Goal: Task Accomplishment & Management: Manage account settings

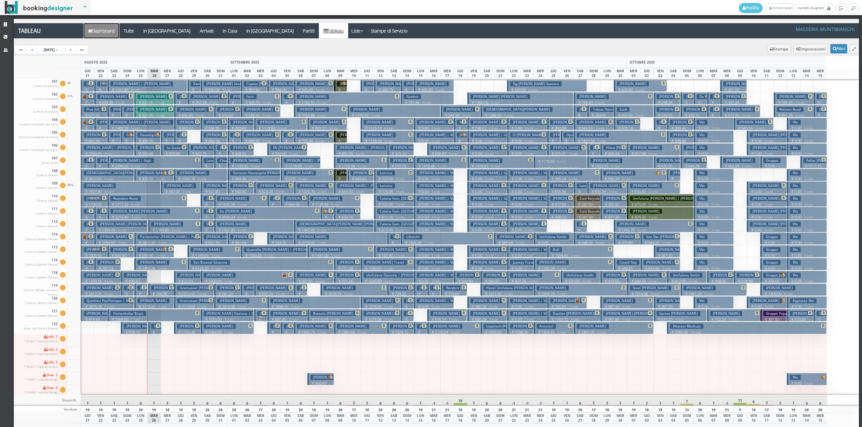
click at [109, 26] on link "Dashboard" at bounding box center [101, 30] width 36 height 15
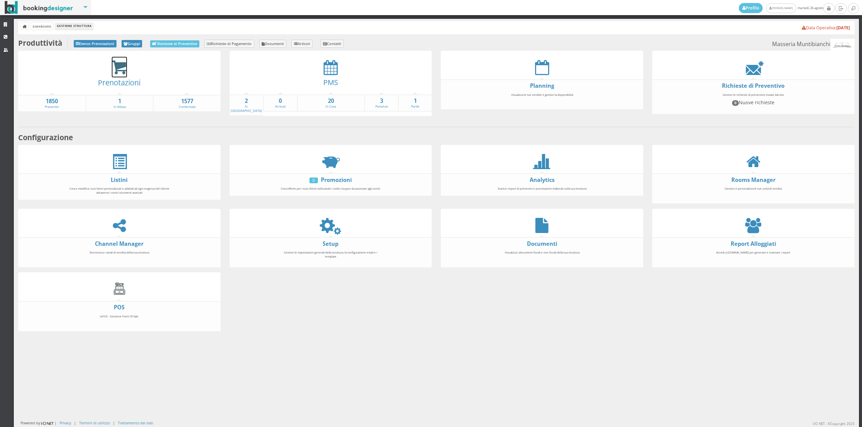
click at [124, 67] on icon at bounding box center [119, 67] width 15 height 15
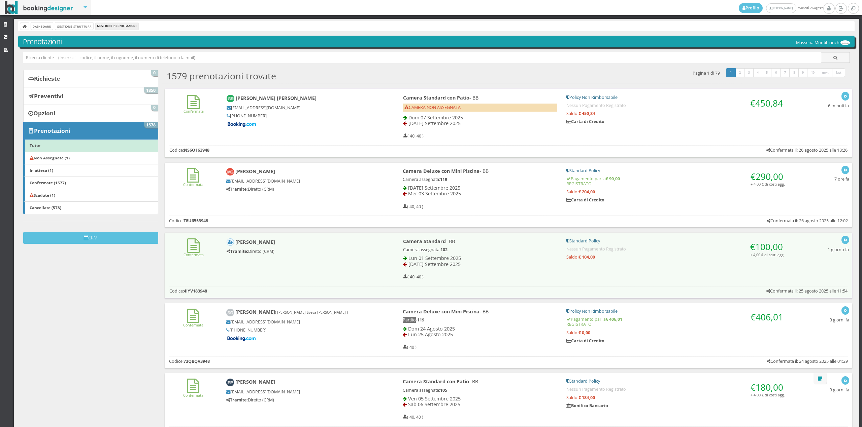
click at [194, 125] on div "Confermata Giovana Ribeiro Palma gpalma.442407@guest.booking.com +55 51 99983 2…" at bounding box center [508, 115] width 687 height 53
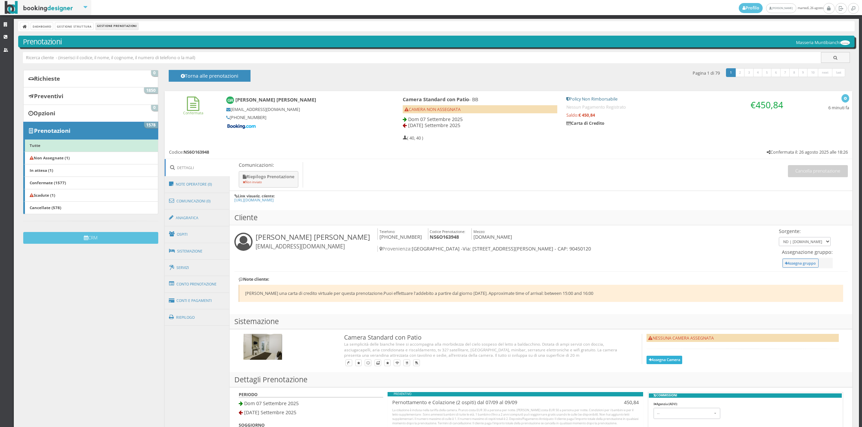
click at [658, 359] on button "Assegna Camera" at bounding box center [664, 360] width 36 height 8
click at [0, 0] on div "Attenzione! Questa prenotazione è gestita dal Channel Manager Il suo spostament…" at bounding box center [0, 0] width 0 height 0
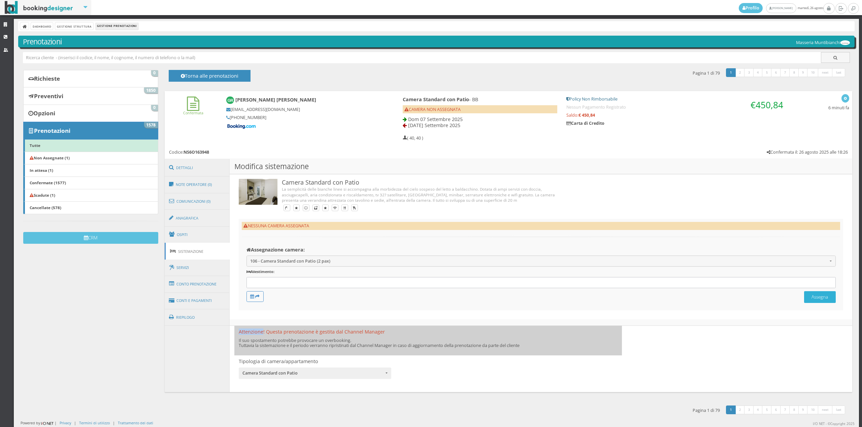
click at [820, 299] on button "Assegna" at bounding box center [820, 297] width 32 height 12
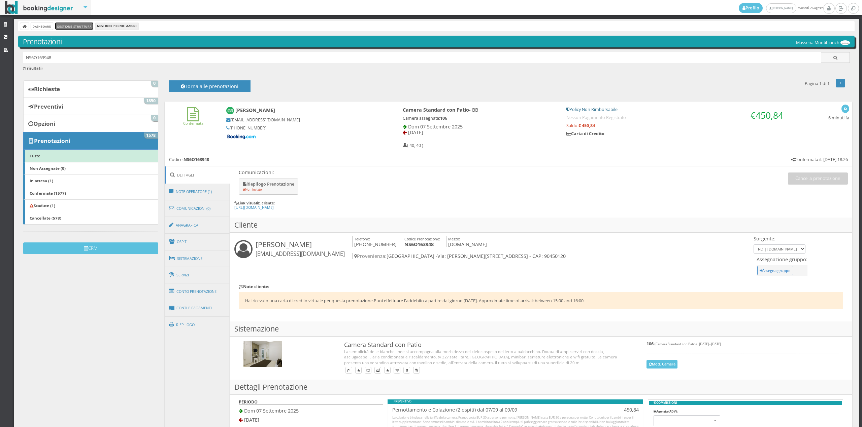
click at [73, 23] on link "Gestione Struttura" at bounding box center [74, 26] width 38 height 7
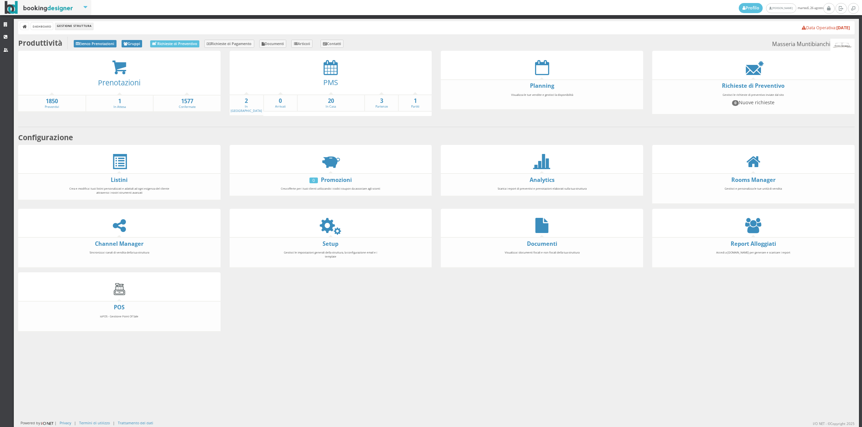
click at [328, 75] on div "PMS" at bounding box center [331, 84] width 202 height 19
click at [323, 77] on link "PMS" at bounding box center [330, 82] width 15 height 10
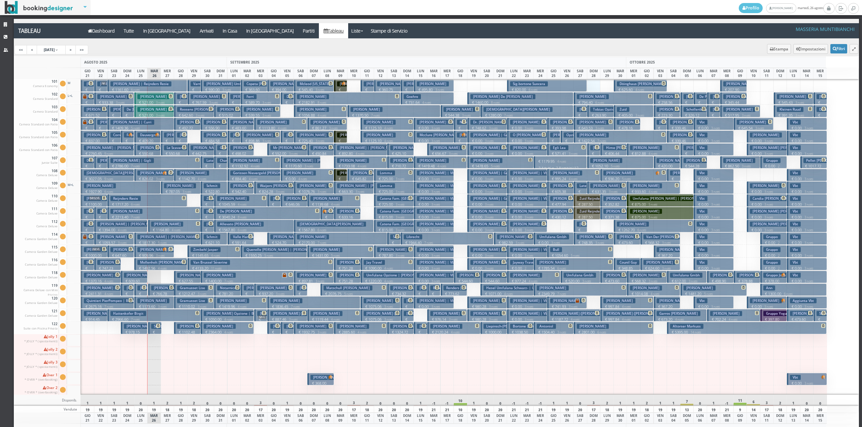
click at [594, 87] on div at bounding box center [594, 85] width 14 height 13
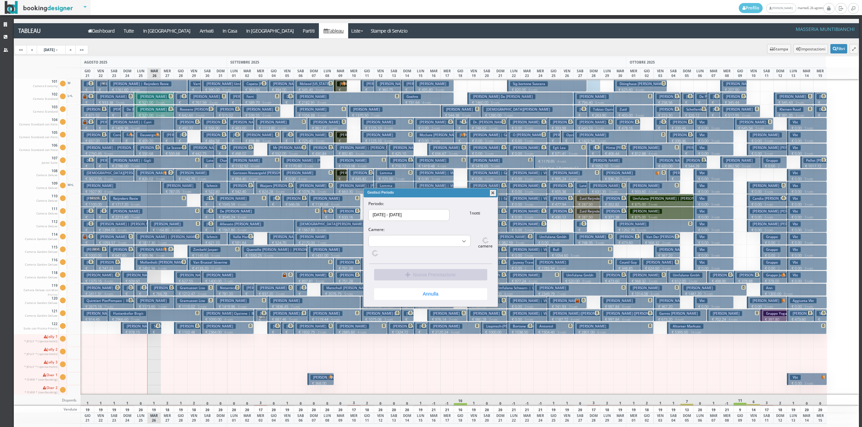
select select "15490"
click at [404, 278] on button "Nuova Prenotazione" at bounding box center [430, 273] width 113 height 11
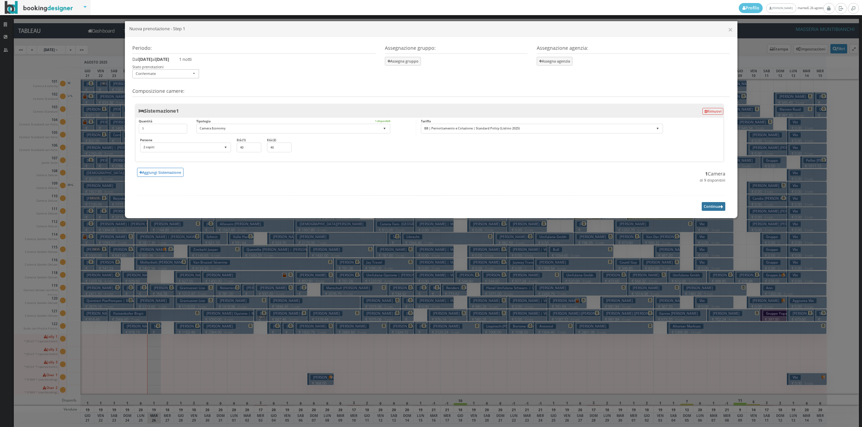
click at [713, 209] on button "Continua" at bounding box center [713, 206] width 24 height 8
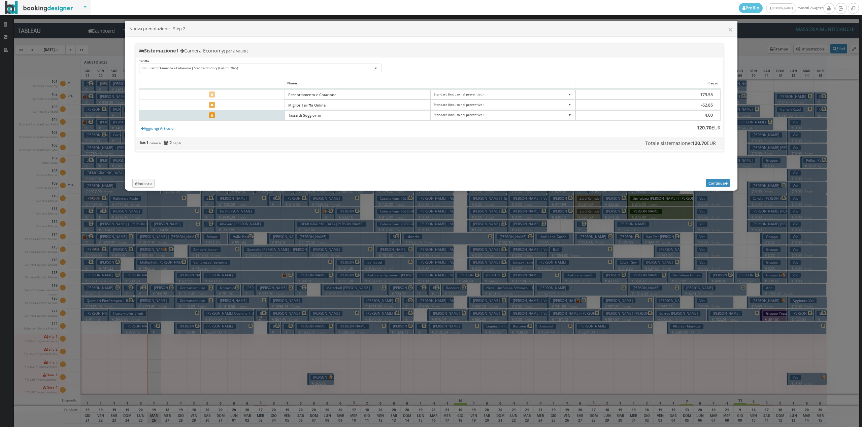
click at [212, 115] on icon at bounding box center [211, 116] width 3 height 4
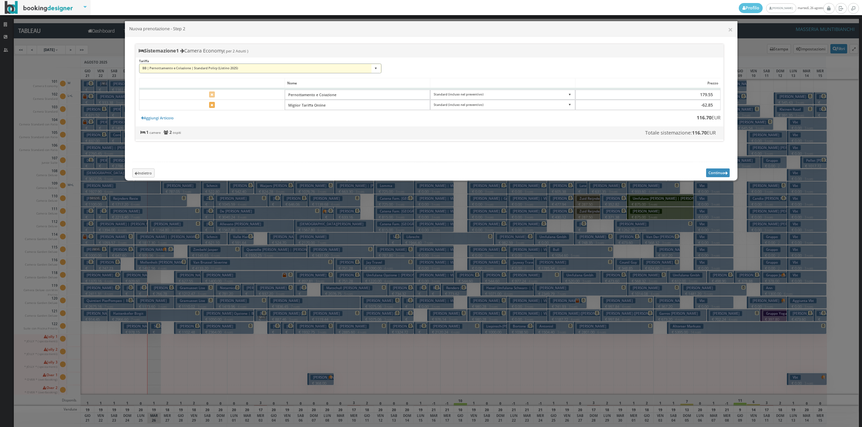
click at [235, 65] on select "BB | Pernottamento e Colazione | Standard Policy (Listino 2025) BB | Pernottame…" at bounding box center [260, 69] width 242 height 10
select select "193466:22359"
click at [139, 64] on select "BB | Pernottamento e Colazione | Standard Policy (Listino 2025) BB | Pernottame…" at bounding box center [260, 69] width 242 height 10
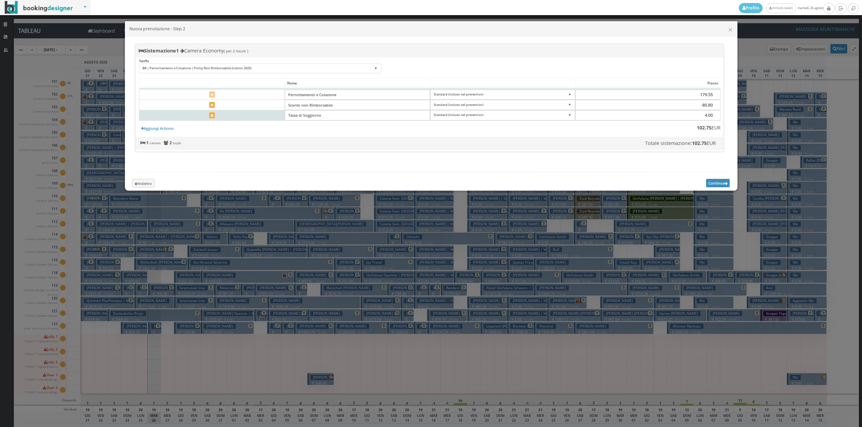
click at [209, 119] on td at bounding box center [211, 115] width 145 height 10
click at [210, 115] on button at bounding box center [212, 115] width 6 height 6
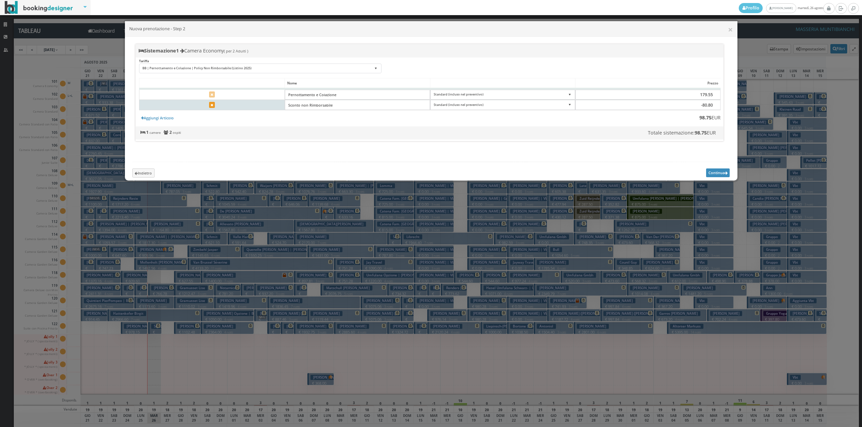
click at [212, 107] on icon at bounding box center [211, 106] width 3 height 4
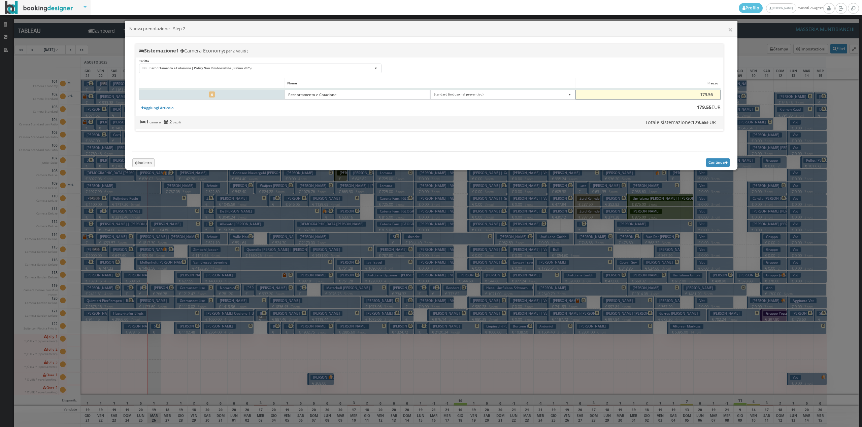
click at [711, 91] on input "179.56" at bounding box center [647, 95] width 145 height 10
click at [703, 93] on input "179.56" at bounding box center [647, 95] width 145 height 10
type input "100.00"
click at [719, 165] on form "Continua" at bounding box center [718, 163] width 24 height 8
click at [716, 167] on button "Continua" at bounding box center [718, 163] width 24 height 8
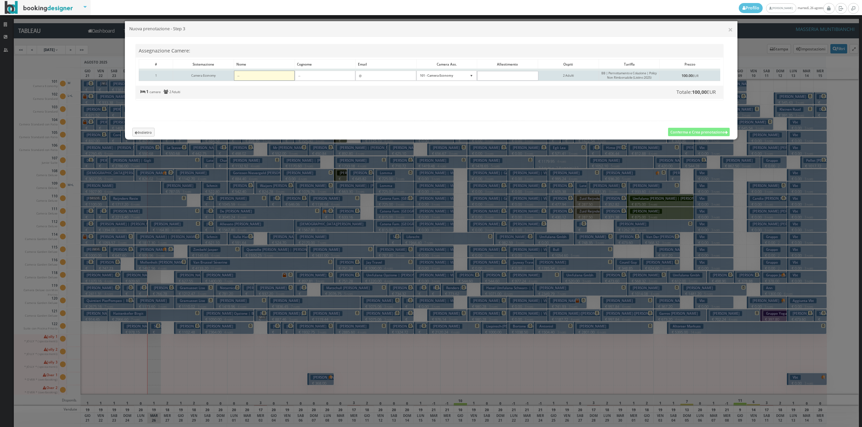
click at [245, 76] on input"] at bounding box center [264, 76] width 61 height 10
type input"] "Teresa"
click at [313, 74] on input"] at bounding box center [325, 76] width 61 height 10
type input"] "Pierro"
click at [398, 75] on input"] "text" at bounding box center [385, 76] width 61 height 10
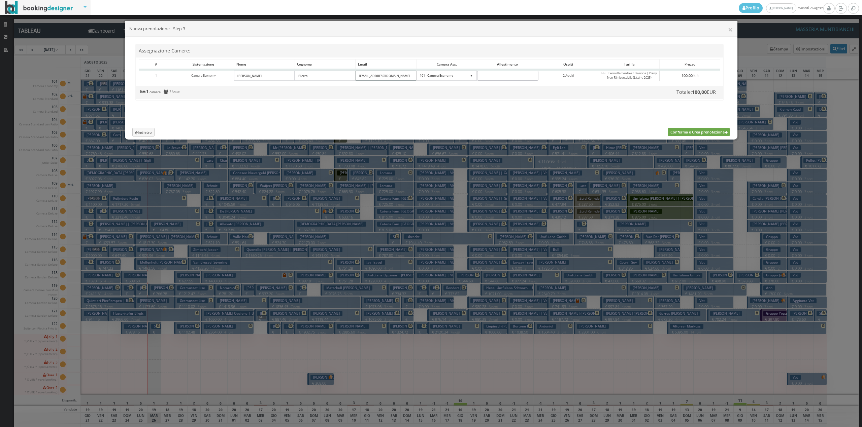
type input"] "teresapierro8@gmail.com"
click at [692, 136] on button "Conferma e Crea prenotazione" at bounding box center [699, 132] width 62 height 8
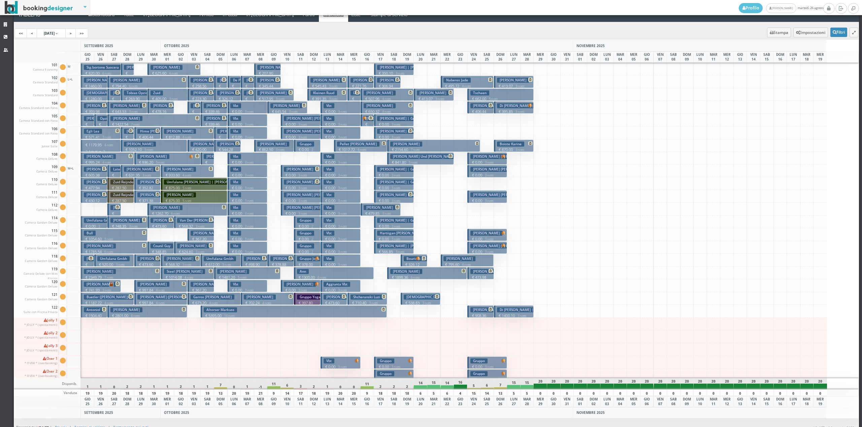
scroll to position [23, 0]
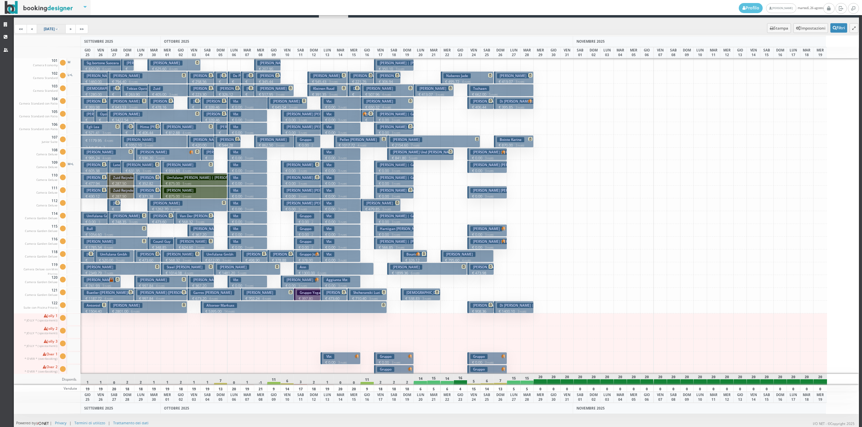
click at [55, 29] on span "25 Sep 2025" at bounding box center [49, 29] width 11 height 5
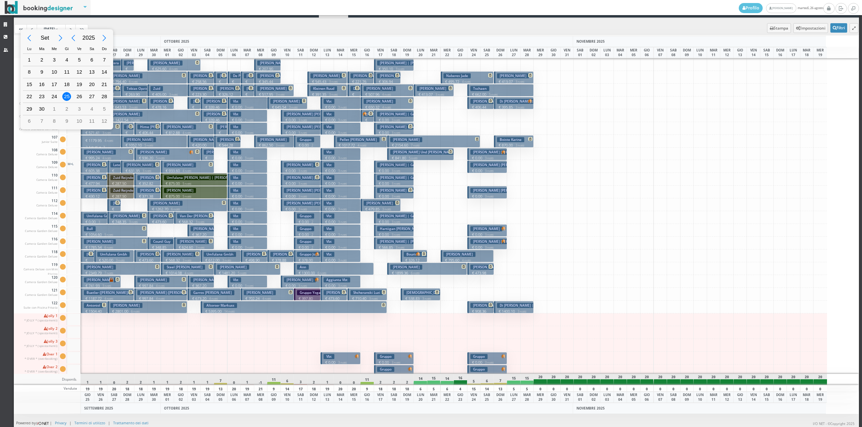
click at [26, 38] on div "Previous Month" at bounding box center [29, 38] width 15 height 15
click at [89, 97] on div "23" at bounding box center [92, 96] width 9 height 9
type input "23/08/2025"
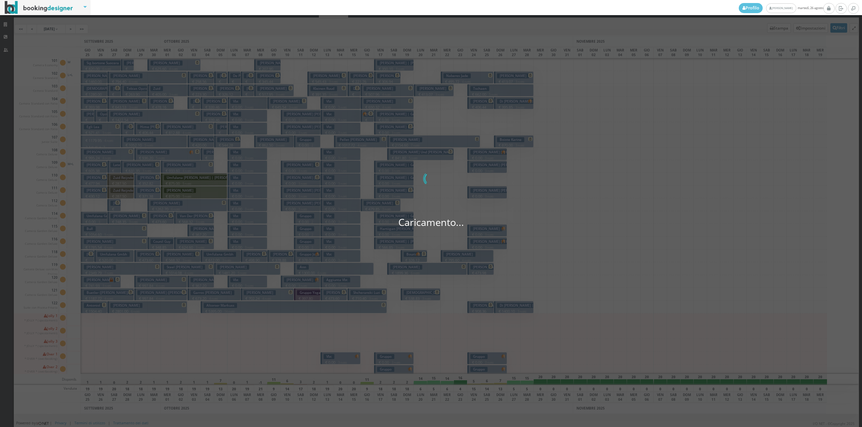
scroll to position [0, 18]
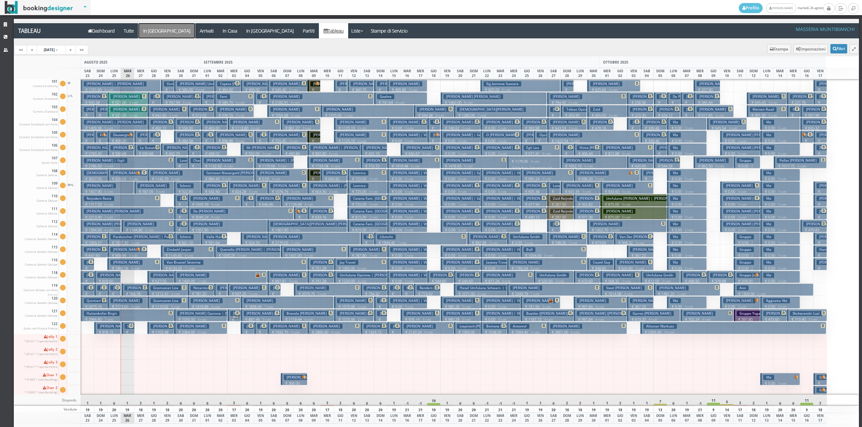
click at [157, 28] on a=pms-arrival-reservations"] "In [GEOGRAPHIC_DATA]" at bounding box center [166, 30] width 57 height 15
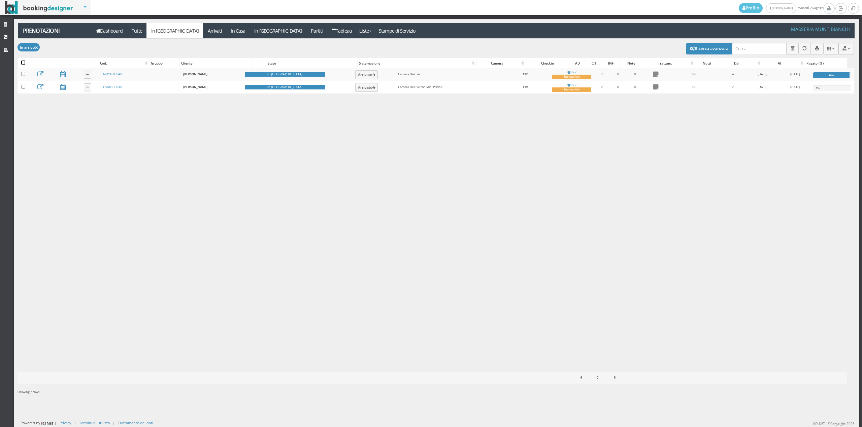
click at [25, 62] on input "checkbox" at bounding box center [23, 63] width 4 height 4
checkbox input "true"
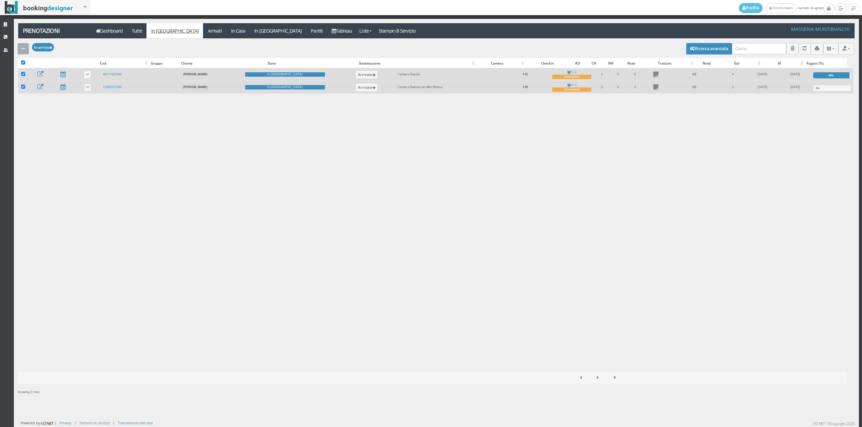
click at [26, 48] on button "button" at bounding box center [23, 48] width 11 height 11
click at [35, 68] on link "Segna come "Arrivato"" at bounding box center [47, 71] width 58 height 7
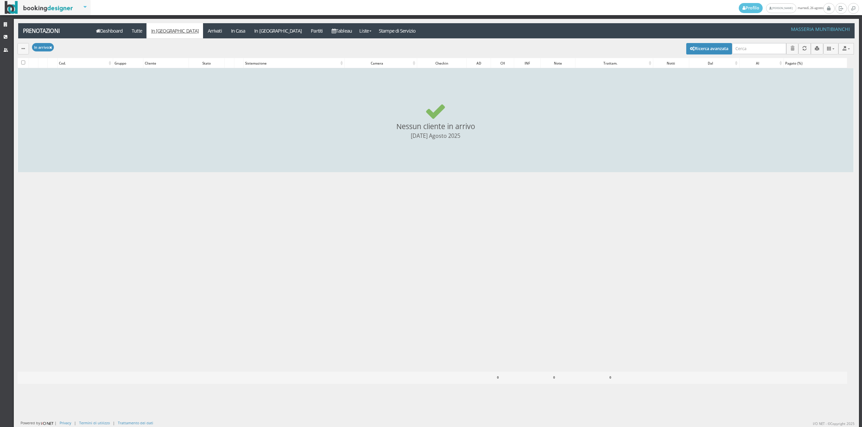
checkbox input "false"
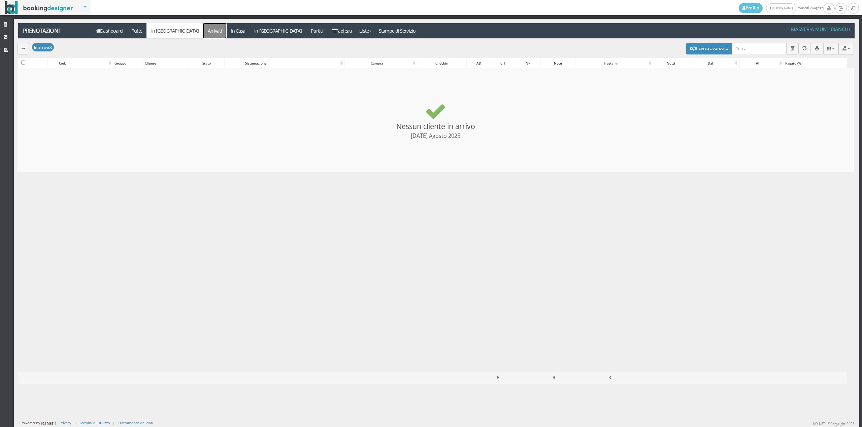
click at [203, 36] on link "Arrivati" at bounding box center [214, 30] width 23 height 15
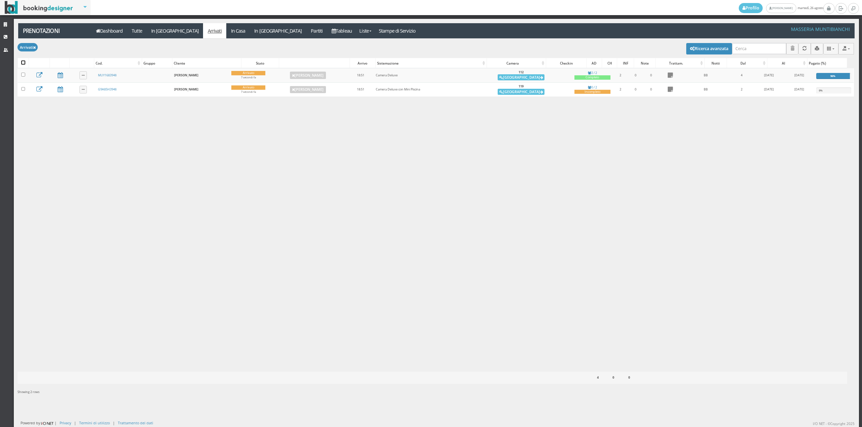
click at [22, 63] on input "checkbox" at bounding box center [23, 63] width 4 height 4
checkbox input "true"
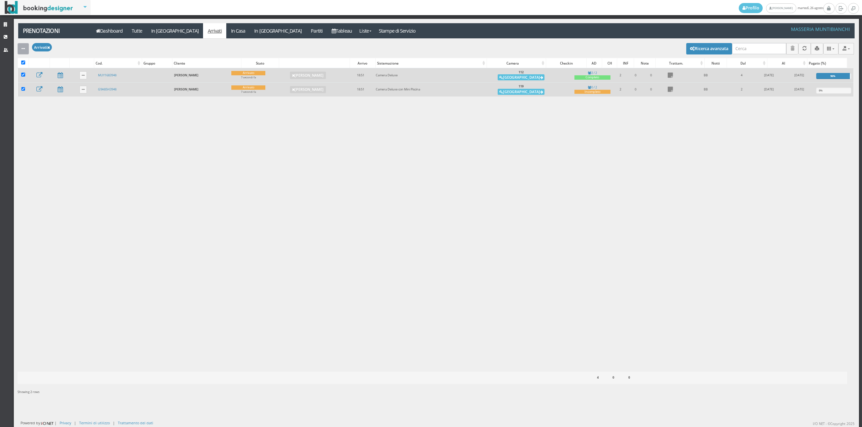
click at [23, 54] on button "button" at bounding box center [23, 48] width 11 height 11
click at [46, 84] on link "Segna come "Alloggiato"" at bounding box center [47, 84] width 58 height 7
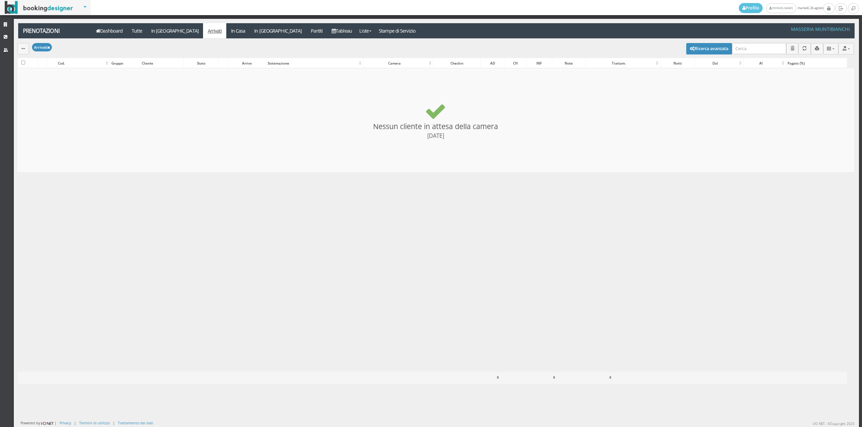
checkbox input "false"
click at [250, 32] on link "In [GEOGRAPHIC_DATA]" at bounding box center [278, 30] width 57 height 15
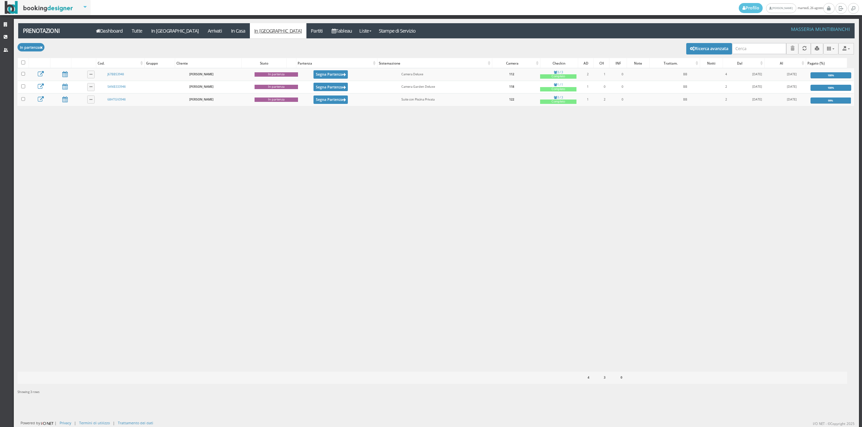
click at [21, 62] on div at bounding box center [23, 62] width 11 height 9
click at [22, 62] on input "checkbox" at bounding box center [23, 63] width 4 height 4
checkbox input "true"
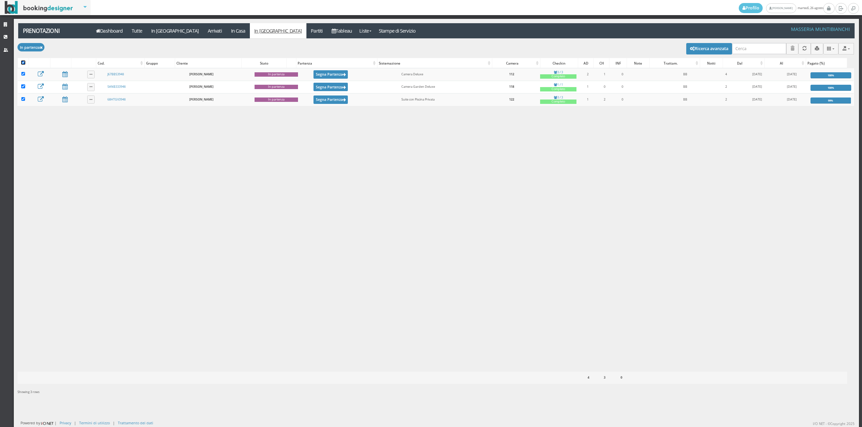
checkbox input "true"
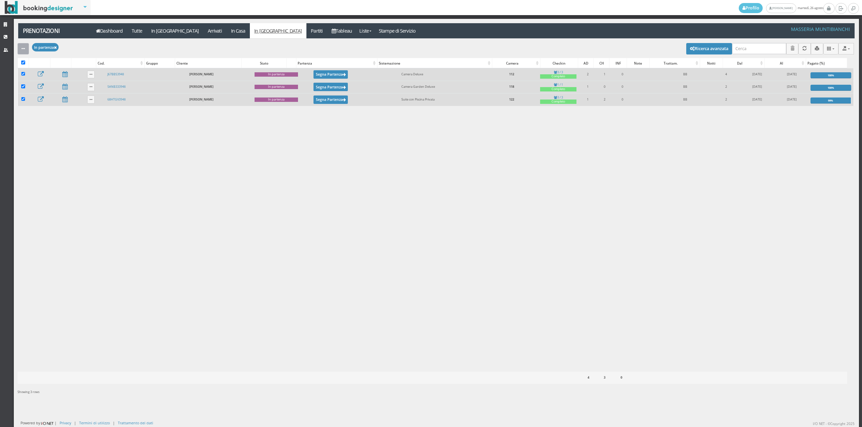
click at [27, 49] on button "button" at bounding box center [23, 48] width 11 height 11
click at [53, 96] on link "Segna come "Partito"" at bounding box center [47, 97] width 58 height 7
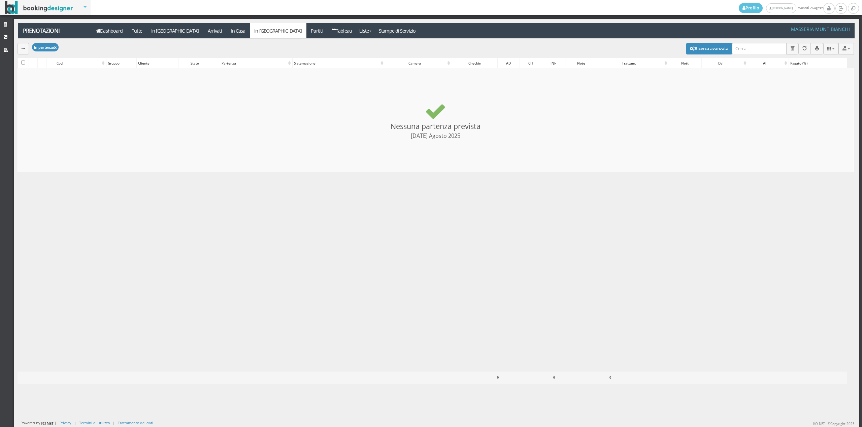
checkbox input "false"
click at [226, 31] on link "In Casa" at bounding box center [238, 30] width 24 height 15
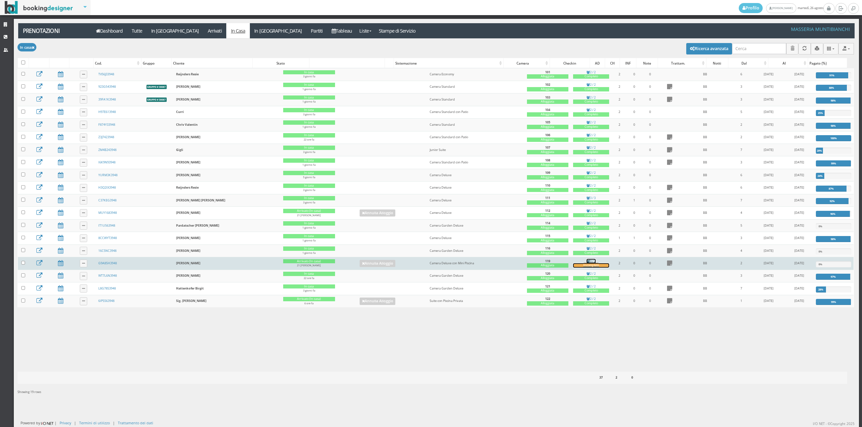
click at [576, 268] on div "Incompleto" at bounding box center [591, 266] width 36 height 4
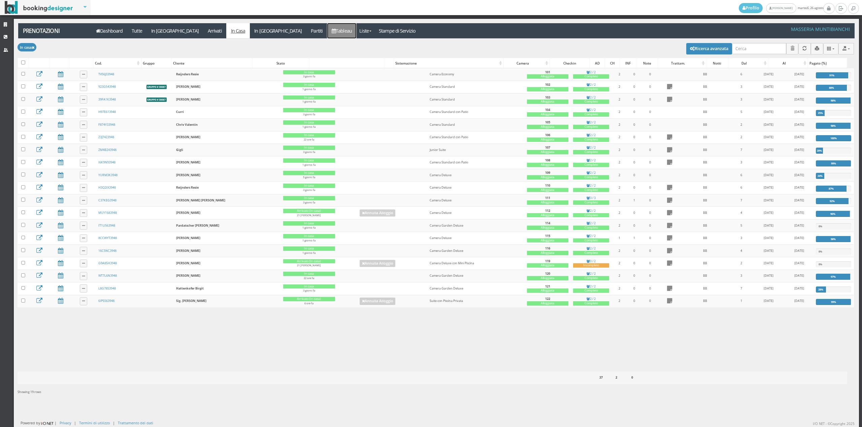
click at [327, 35] on link "Tableau" at bounding box center [341, 30] width 29 height 15
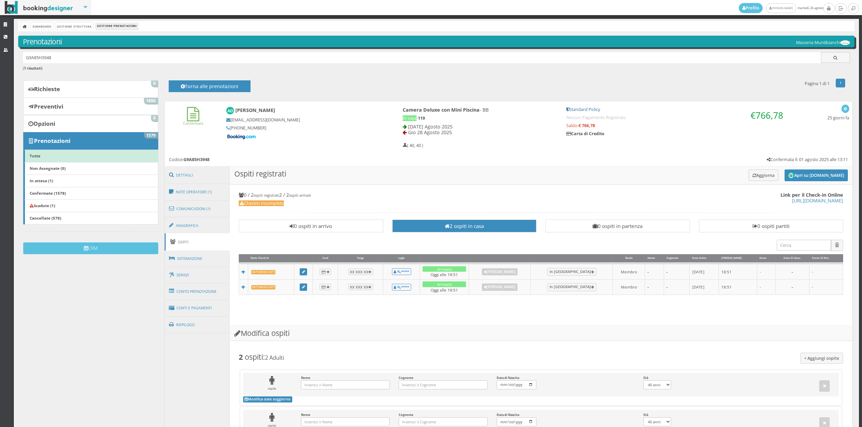
click at [187, 239] on link "Ospiti" at bounding box center [197, 242] width 65 height 17
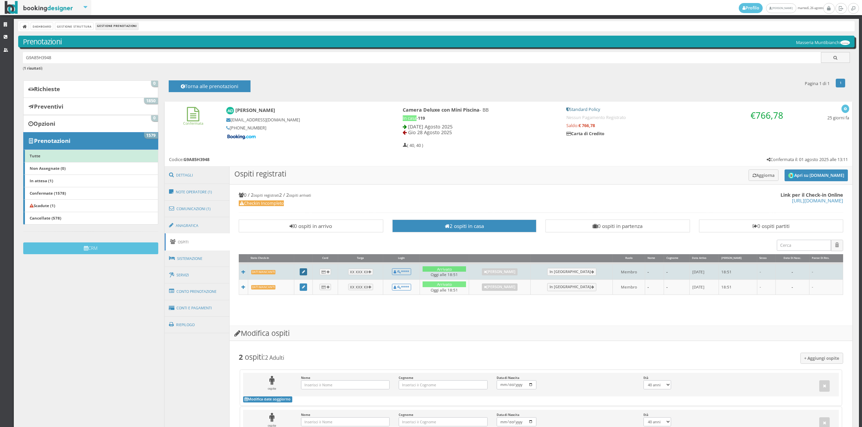
click at [305, 274] on icon at bounding box center [303, 273] width 3 height 4
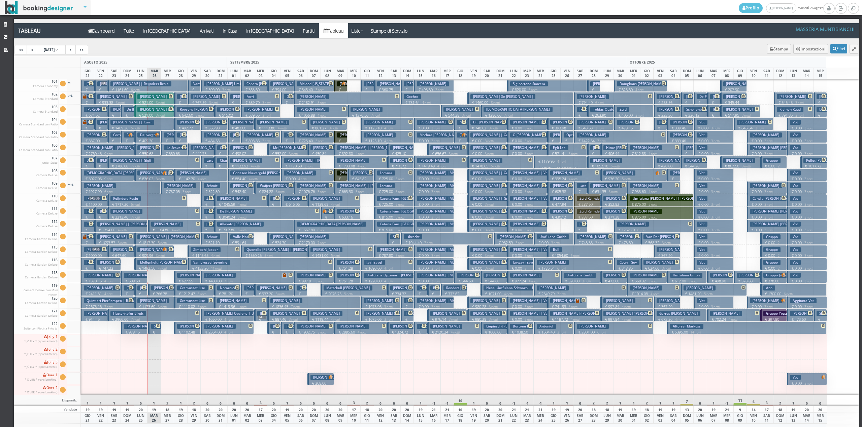
click at [170, 98] on icon at bounding box center [171, 96] width 4 height 4
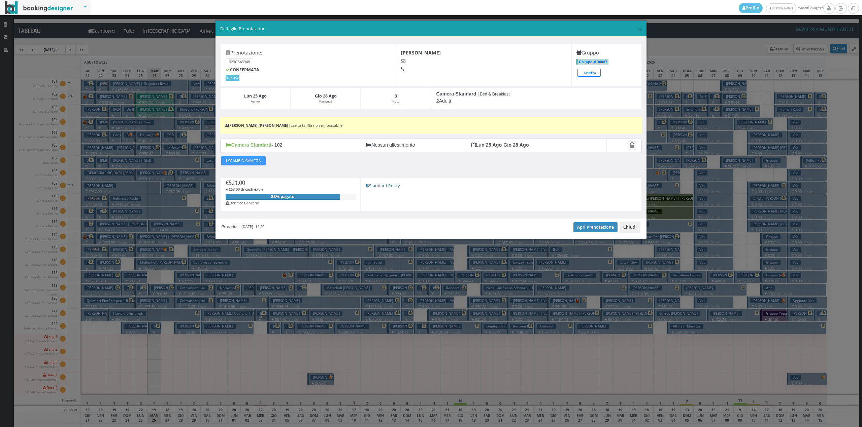
click at [628, 228] on button "Chiudi" at bounding box center [629, 227] width 21 height 11
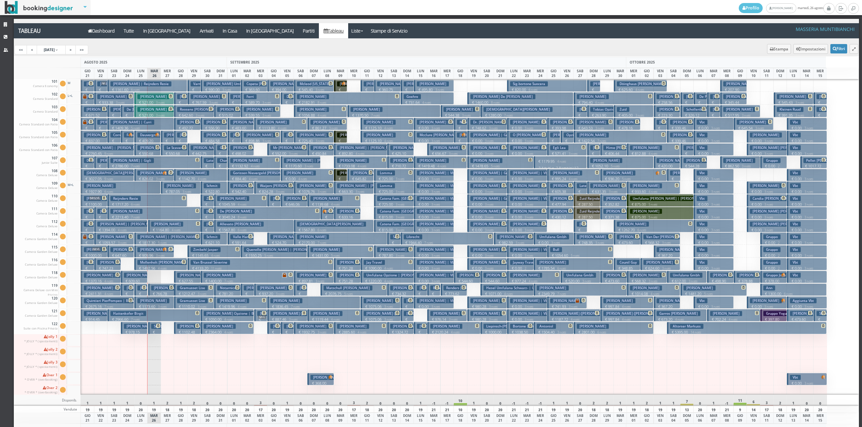
click at [158, 334] on p "€ 427.60 1 notti" at bounding box center [155, 340] width 8 height 21
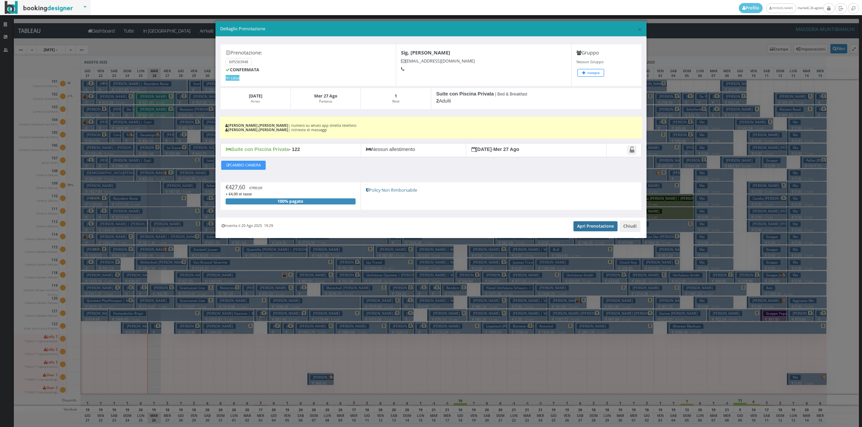
click at [599, 229] on link "Apri Prenotazione" at bounding box center [595, 226] width 44 height 10
click at [627, 226] on button "Chiudi" at bounding box center [629, 226] width 21 height 11
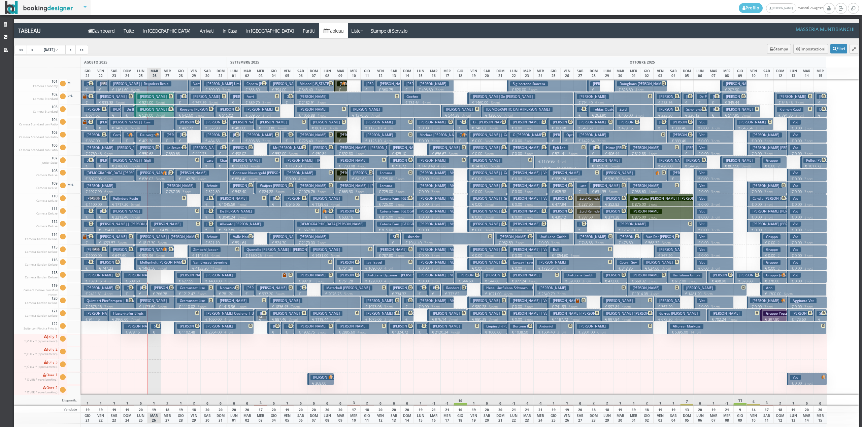
click at [153, 186] on button "Giacomello Tommaso € 1927.90 6 notti 2 Adulti" at bounding box center [121, 187] width 80 height 12
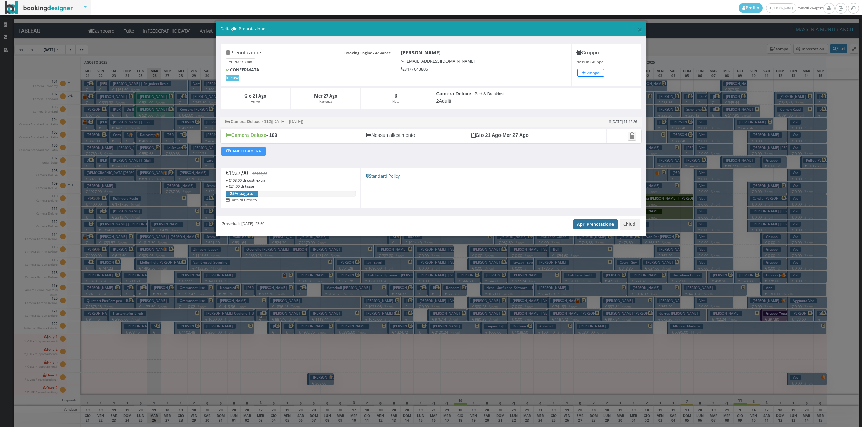
click at [602, 223] on link "Apri Prenotazione" at bounding box center [595, 224] width 44 height 10
click at [627, 226] on button "Chiudi" at bounding box center [629, 224] width 21 height 11
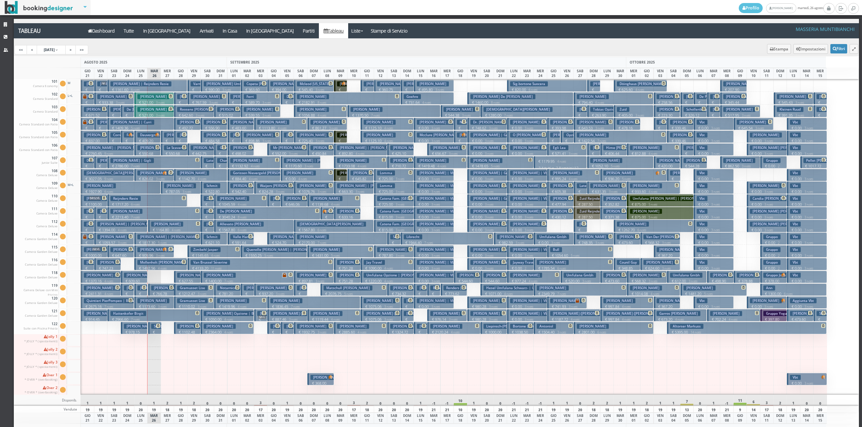
click at [150, 147] on h3 "Chbihi Wahoudi Yasmine" at bounding box center [153, 147] width 32 height 5
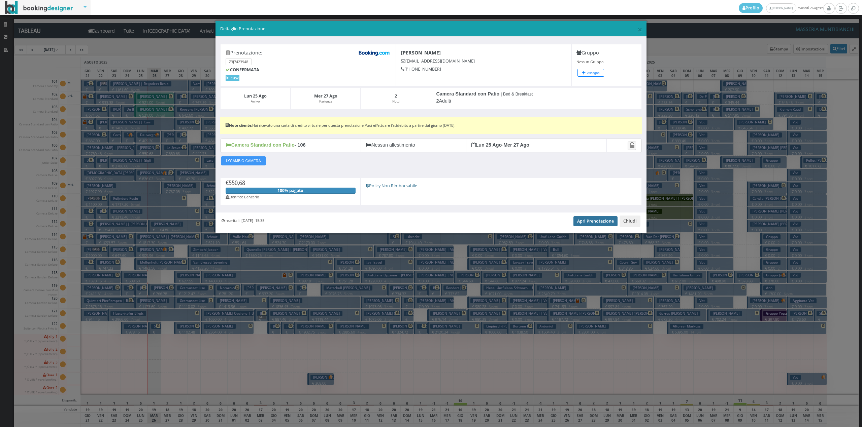
click at [598, 221] on link "Apri Prenotazione" at bounding box center [595, 221] width 44 height 10
click at [628, 225] on button "Chiudi" at bounding box center [629, 221] width 21 height 11
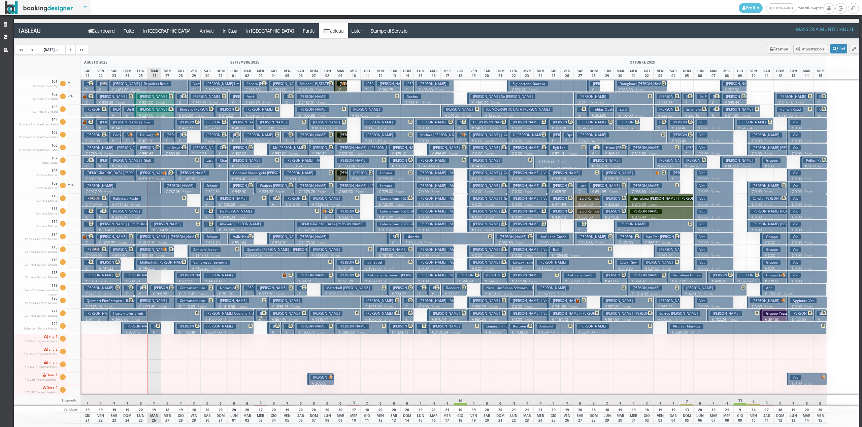
click at [150, 138] on button "Dauvergne Ludivine | Chriv Valentin € 409.20 2 notti 2 Adulti" at bounding box center [147, 137] width 27 height 12
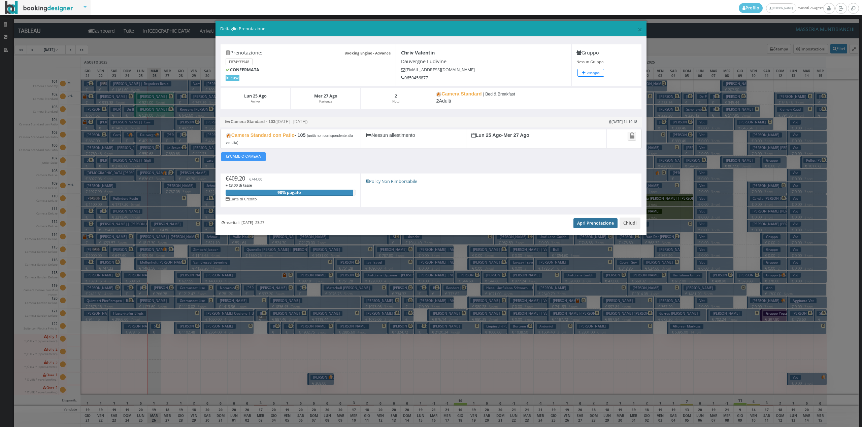
click at [586, 225] on link "Apri Prenotazione" at bounding box center [595, 223] width 44 height 10
click at [632, 227] on button "Chiudi" at bounding box center [629, 223] width 21 height 11
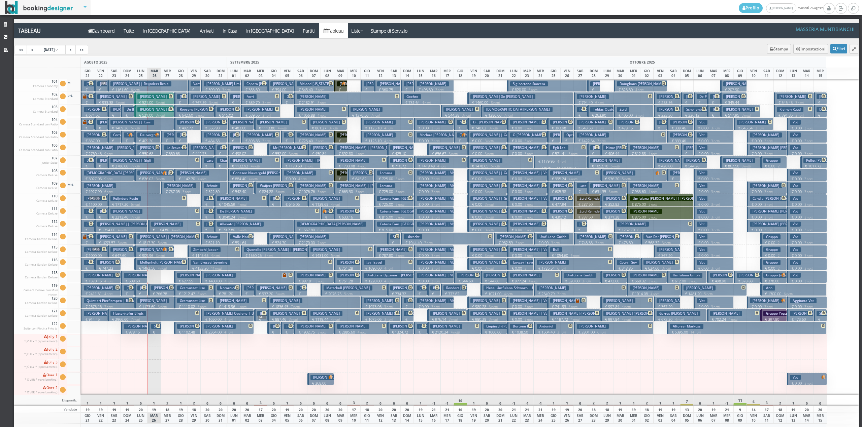
click at [168, 139] on p "€ 202.45 1 notti" at bounding box center [168, 148] width 8 height 21
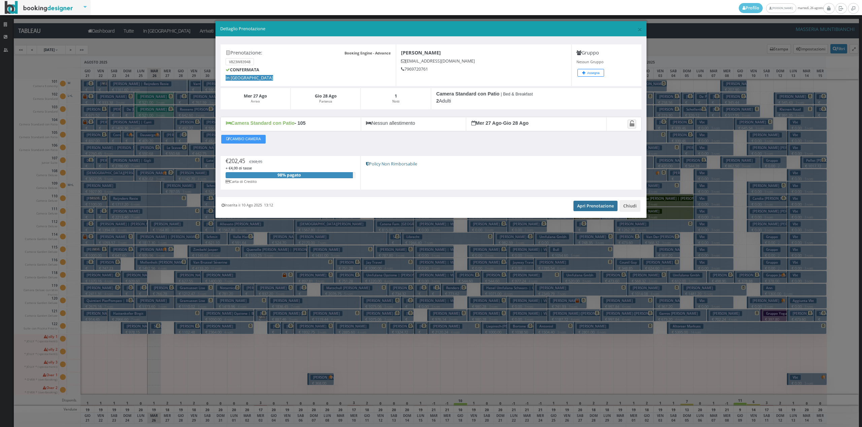
click at [583, 206] on link "Apri Prenotazione" at bounding box center [595, 206] width 44 height 10
click at [623, 205] on button "Chiudi" at bounding box center [629, 205] width 21 height 11
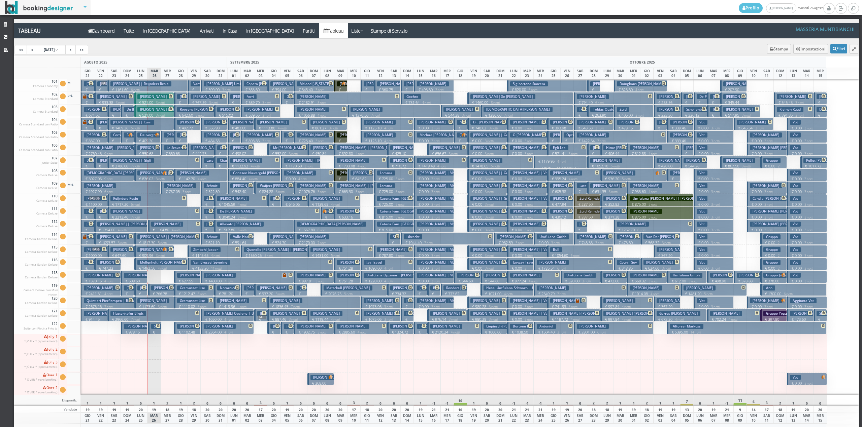
click at [166, 149] on h3 "Le Scavarrec Eric" at bounding box center [190, 147] width 53 height 5
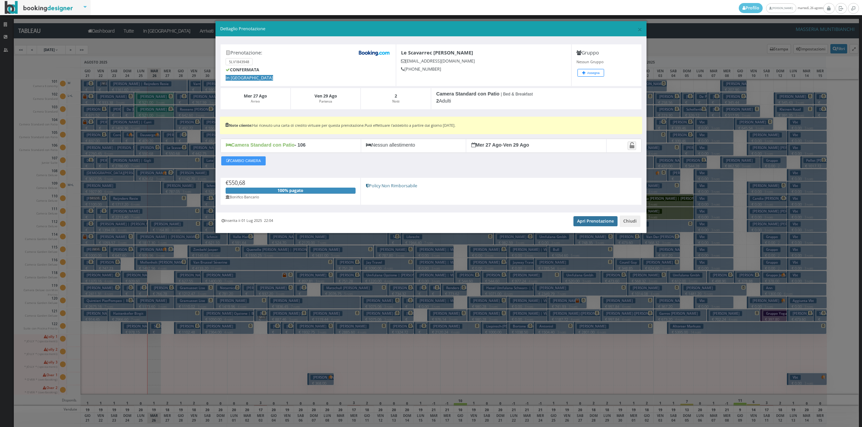
click at [602, 218] on link "Apri Prenotazione" at bounding box center [595, 221] width 44 height 10
click at [632, 222] on button "Chiudi" at bounding box center [629, 221] width 21 height 11
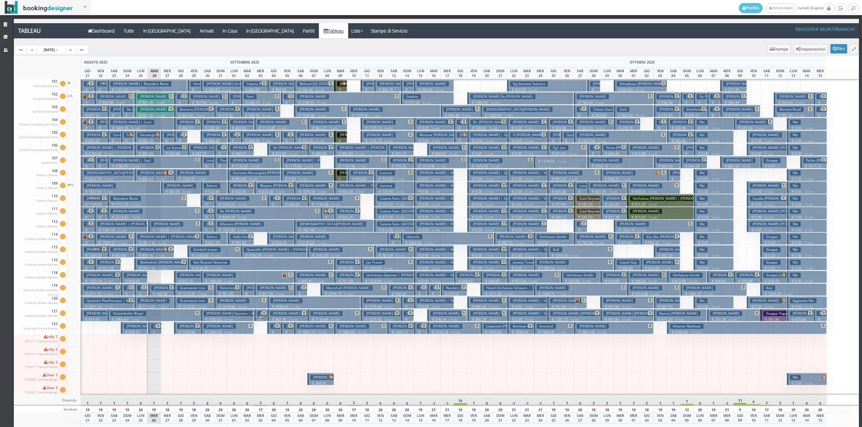
click at [166, 190] on p "€ 787.05 3 notti" at bounding box center [181, 191] width 35 height 5
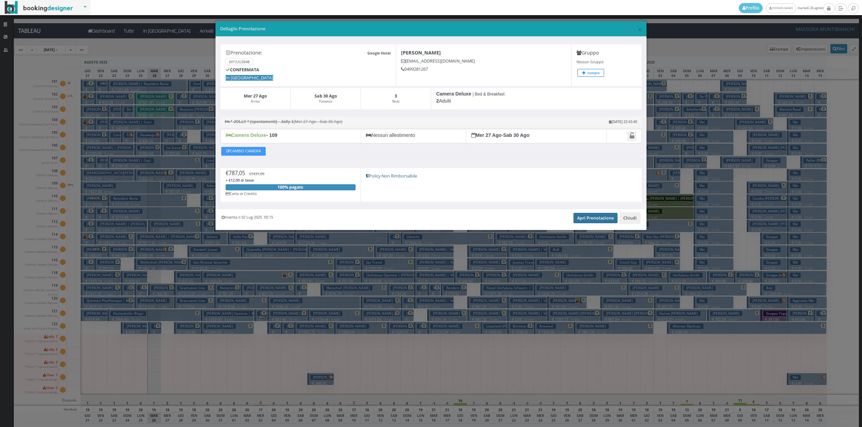
click at [597, 221] on link "Apri Prenotazione" at bounding box center [595, 218] width 44 height 10
click at [602, 217] on link "Apri Prenotazione" at bounding box center [595, 218] width 44 height 10
click at [625, 221] on button "Chiudi" at bounding box center [629, 217] width 21 height 11
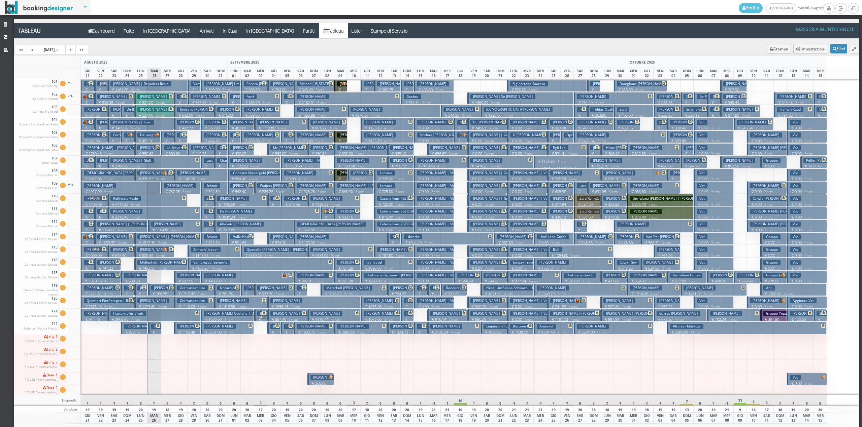
click at [391, 237] on h3 "Salamina Liviana" at bounding box center [406, 237] width 33 height 5
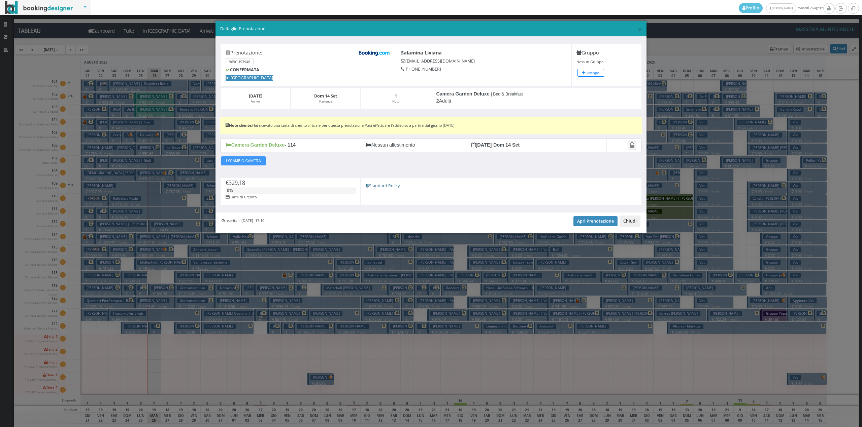
click at [624, 221] on button "Chiudi" at bounding box center [629, 221] width 21 height 11
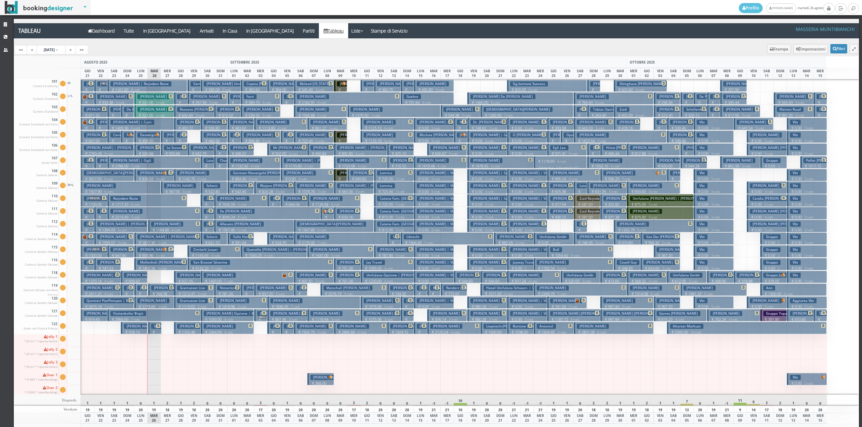
click at [392, 238] on h3 "Salamina Liviana" at bounding box center [406, 237] width 33 height 5
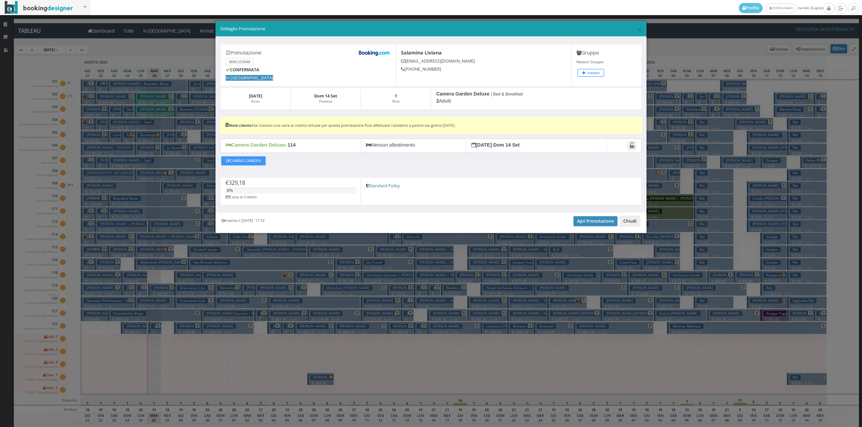
click at [633, 222] on button "Chiudi" at bounding box center [629, 221] width 21 height 11
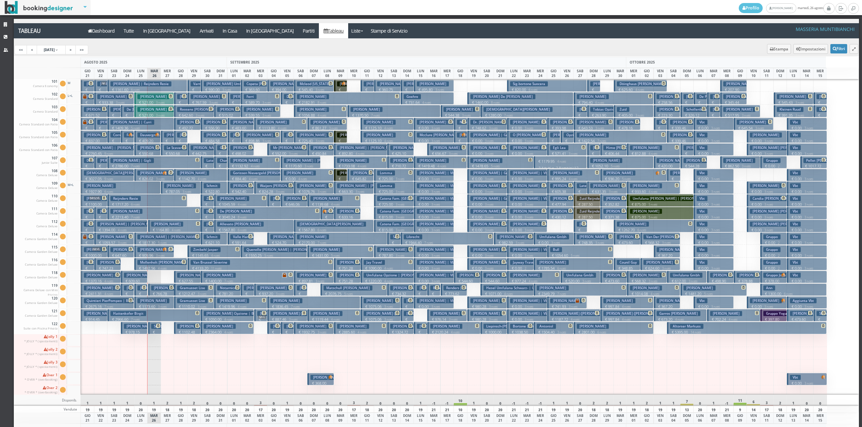
click at [182, 139] on p "€ 202.45 1 notti" at bounding box center [181, 148] width 8 height 21
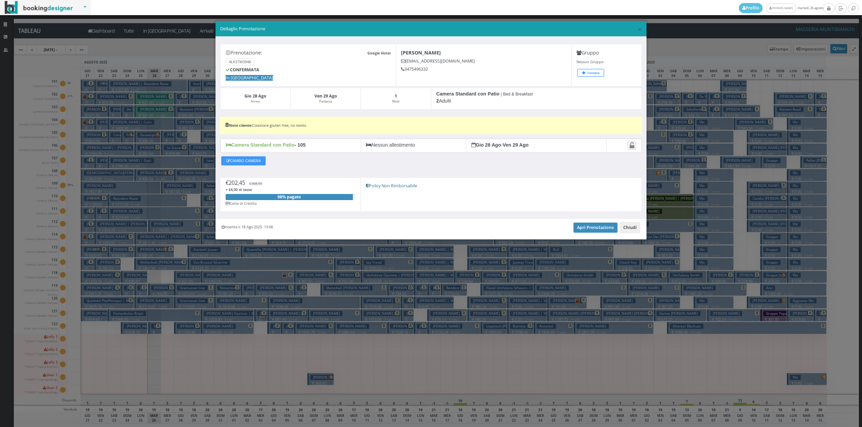
click at [629, 229] on button "Chiudi" at bounding box center [629, 227] width 21 height 11
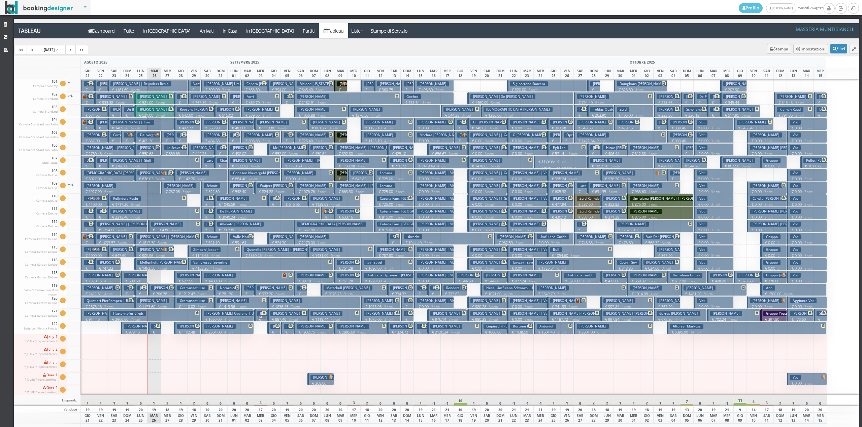
click at [236, 139] on p "€ 263.66 1 notti" at bounding box center [234, 148] width 8 height 21
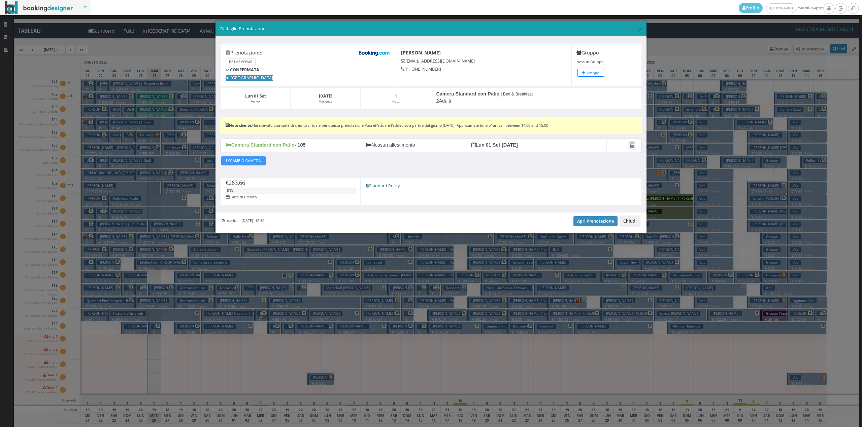
click at [627, 227] on button "Chiudi" at bounding box center [629, 221] width 21 height 11
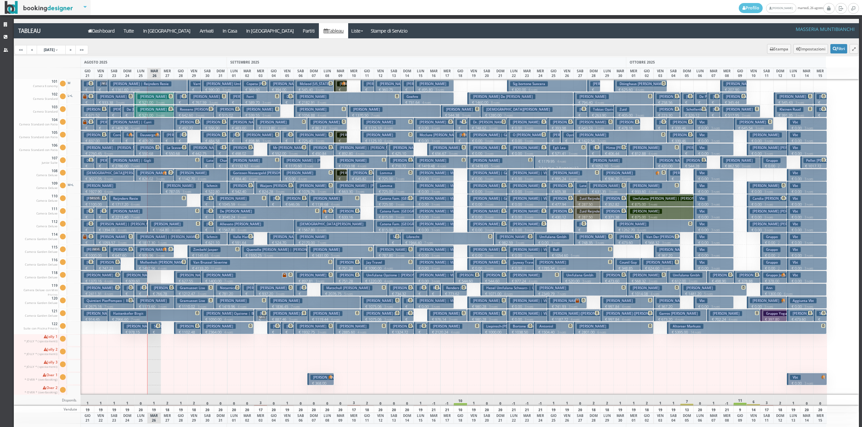
click at [271, 100] on p "€ 589.70 3 notti" at bounding box center [261, 102] width 35 height 5
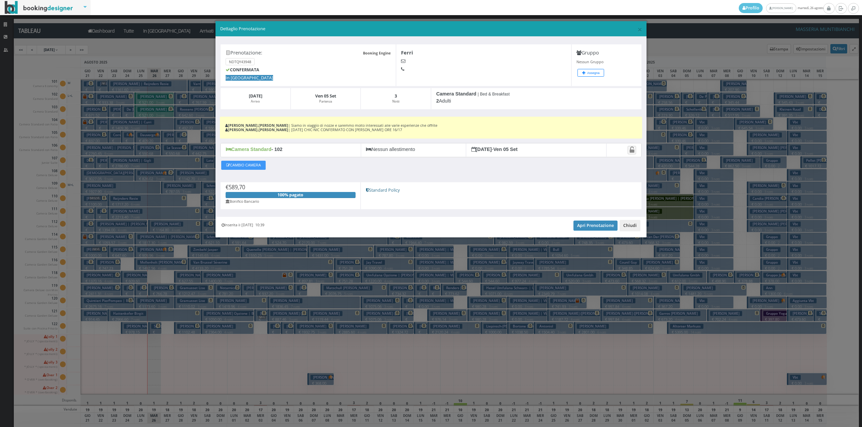
click at [629, 226] on button "Chiudi" at bounding box center [629, 225] width 21 height 11
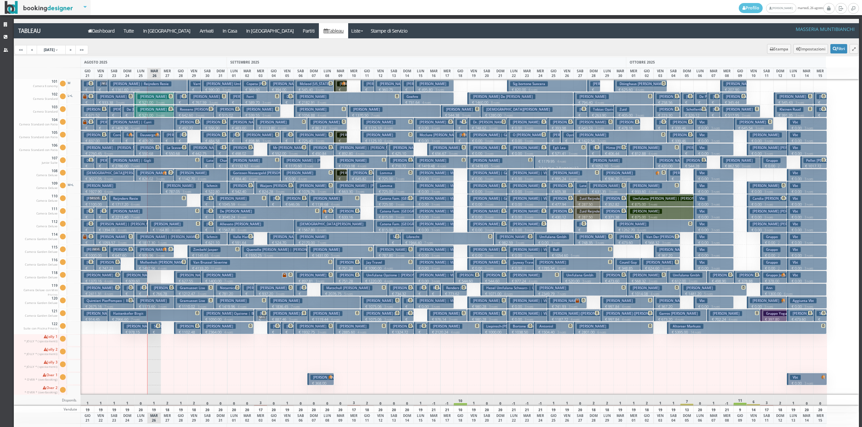
click at [275, 204] on p "€ 269.09 1 notti" at bounding box center [274, 212] width 8 height 21
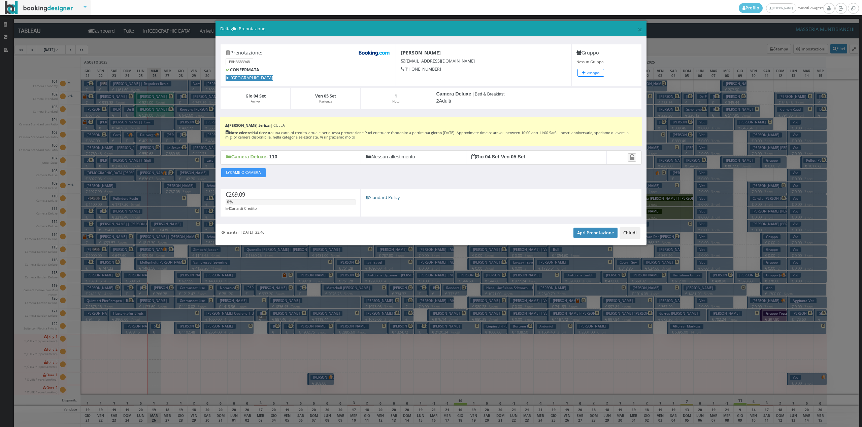
click at [634, 231] on button "Chiudi" at bounding box center [629, 233] width 21 height 11
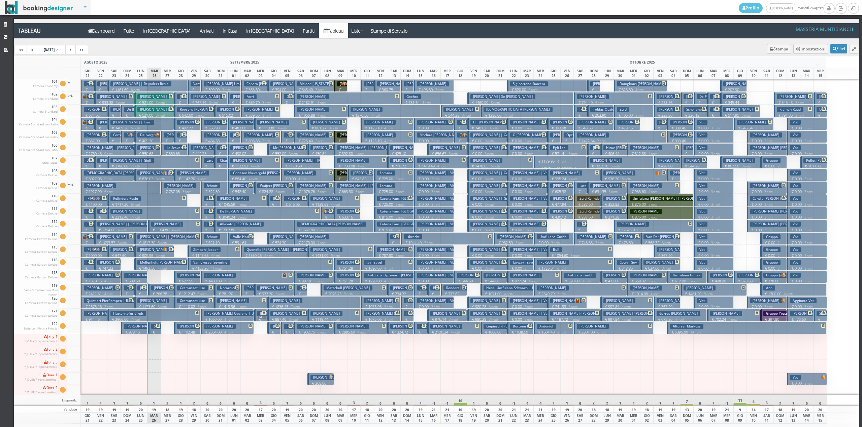
click at [208, 210] on span at bounding box center [210, 211] width 6 height 4
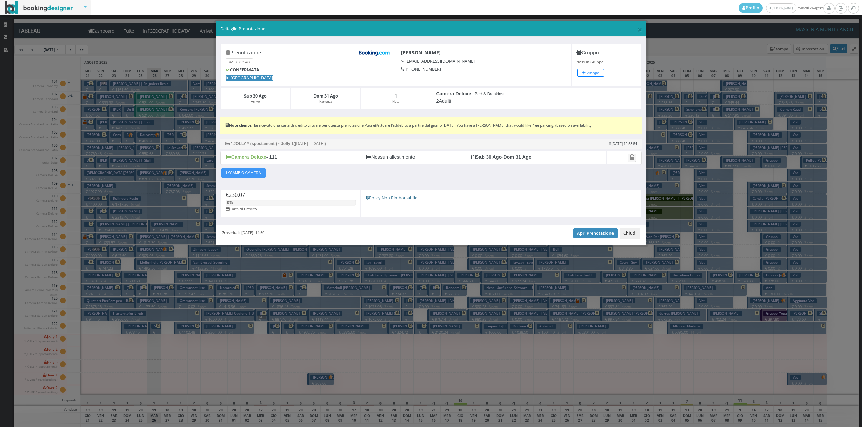
click at [628, 233] on button "Chiudi" at bounding box center [629, 233] width 21 height 11
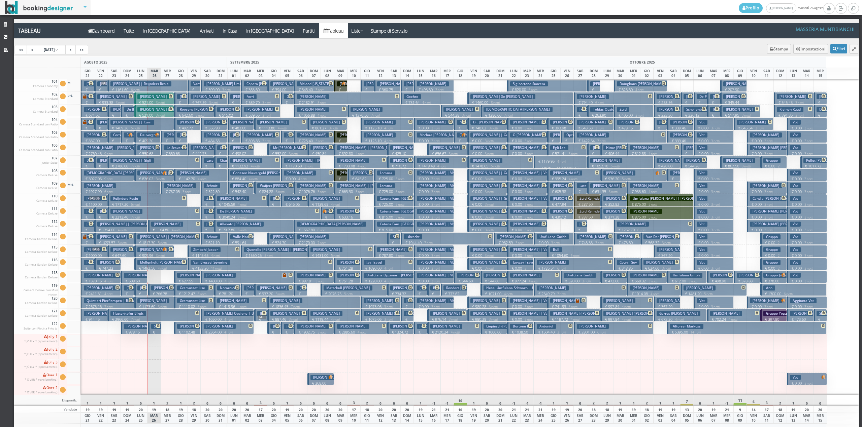
click at [205, 198] on h3 "Zavalloni Sig." at bounding box center [217, 198] width 27 height 5
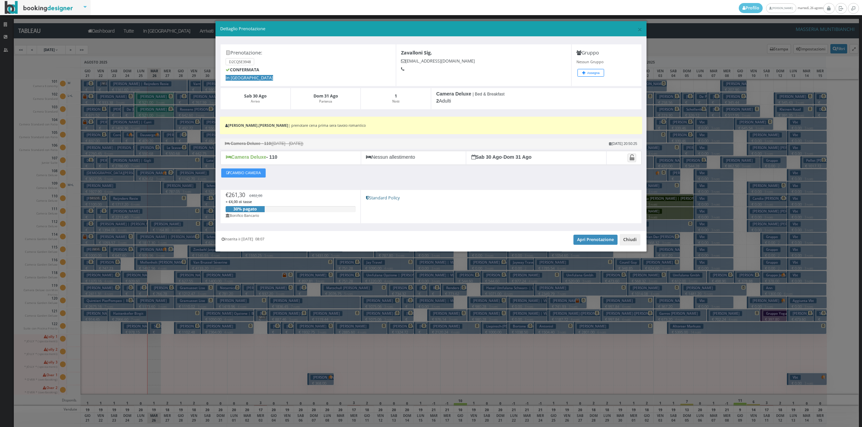
click at [632, 244] on button "Chiudi" at bounding box center [629, 239] width 21 height 11
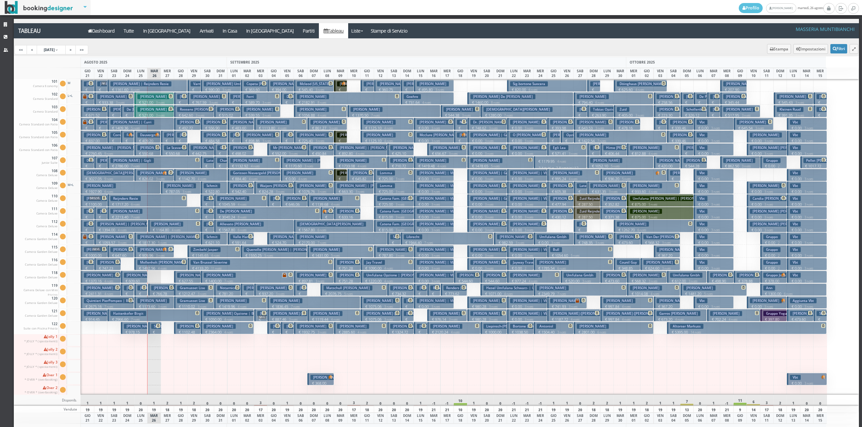
click at [220, 138] on button "Alexandra Bosetti € 484.58 2 notti 2 Adulti" at bounding box center [214, 137] width 27 height 12
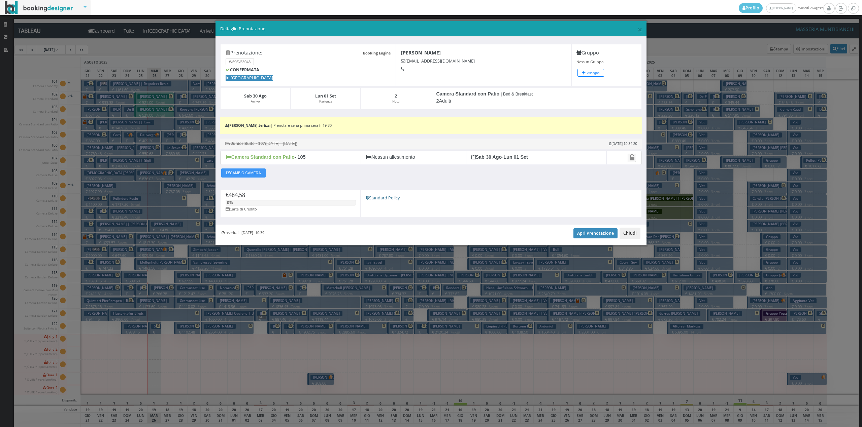
click at [633, 237] on button "Chiudi" at bounding box center [629, 233] width 21 height 11
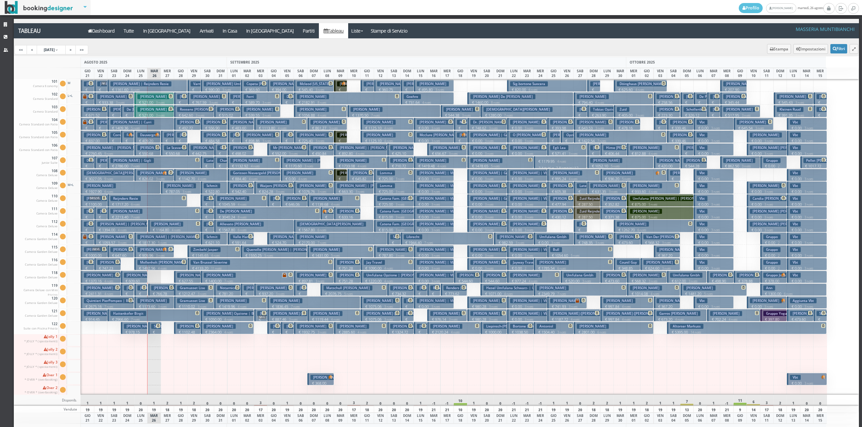
click at [275, 204] on p "€ 269.09 1 notti" at bounding box center [274, 212] width 8 height 21
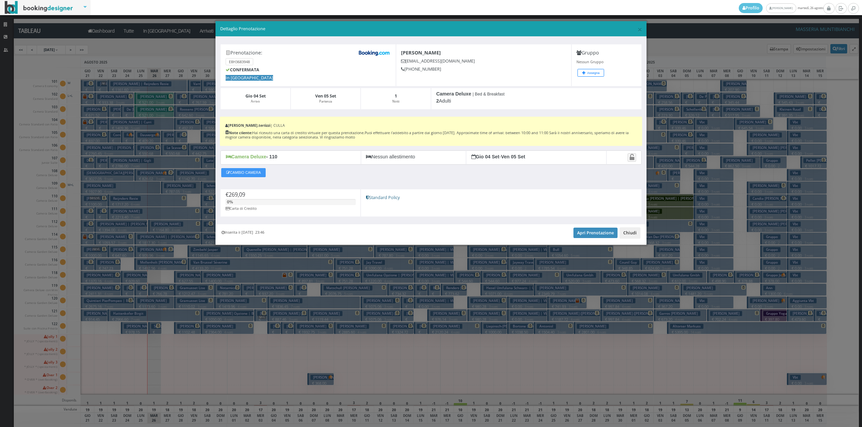
click at [629, 234] on button "Chiudi" at bounding box center [629, 233] width 21 height 11
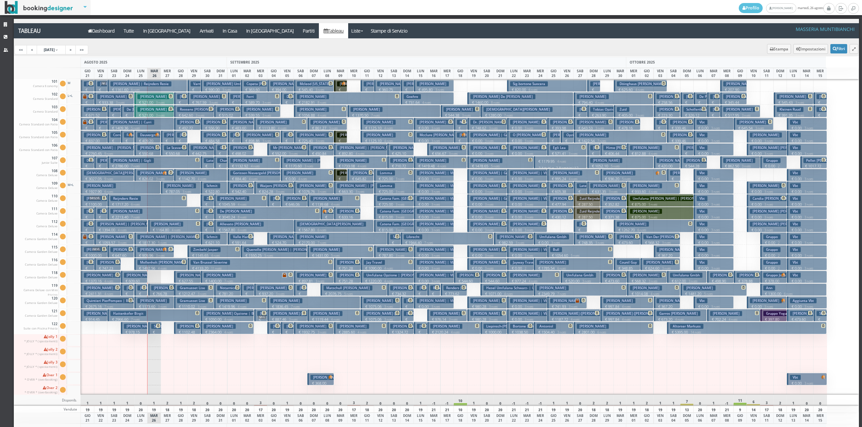
click at [164, 228] on p "€ 1164.80 4 notti" at bounding box center [175, 230] width 48 height 5
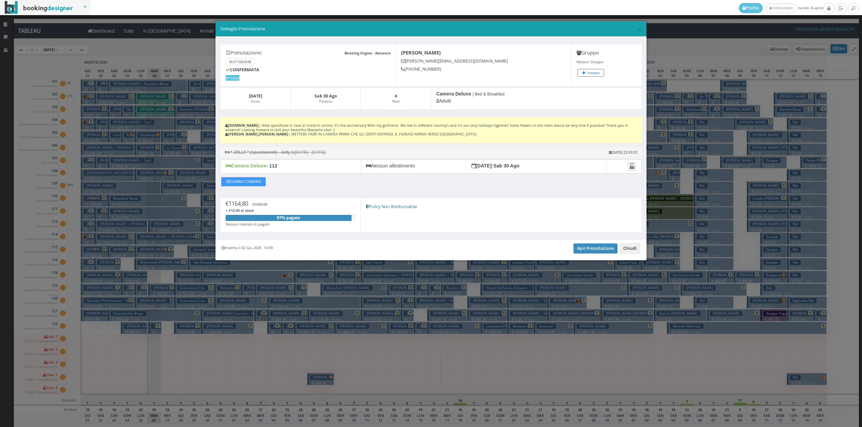
click at [631, 249] on button "Chiudi" at bounding box center [629, 248] width 21 height 11
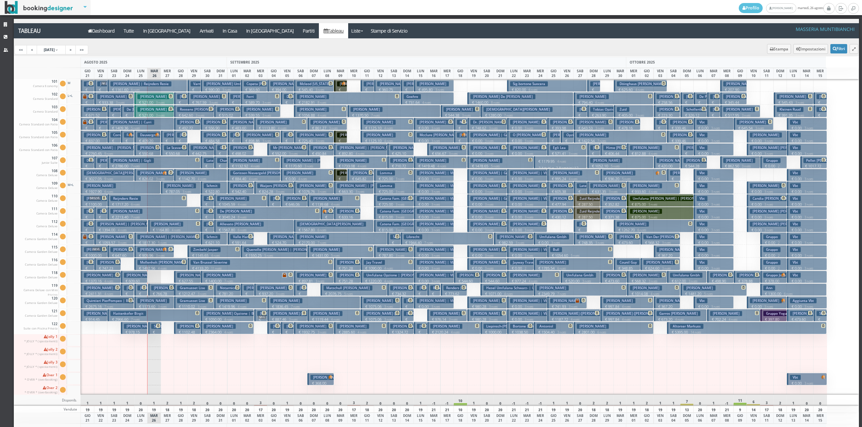
click at [153, 330] on button "Sig. Carrieri € 427.60 1 notti 2 Adulti" at bounding box center [154, 328] width 13 height 12
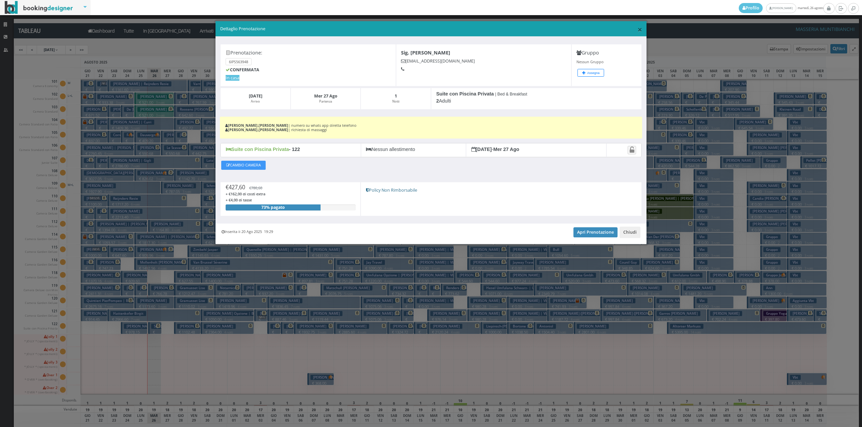
click at [640, 30] on span "×" at bounding box center [639, 29] width 5 height 11
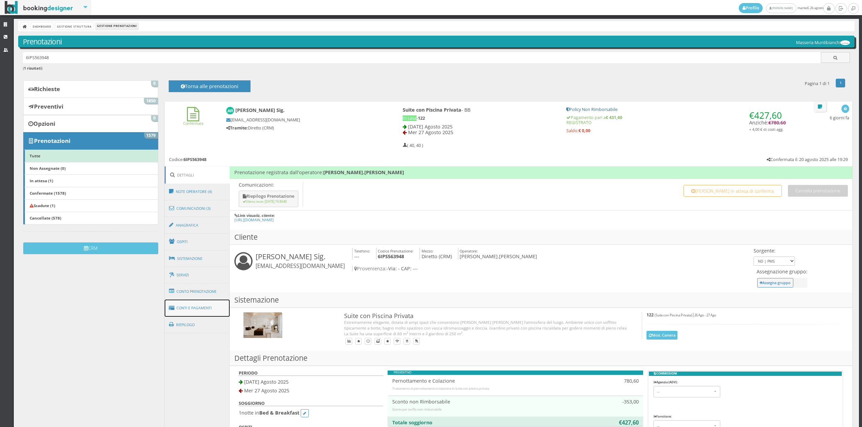
click at [201, 309] on link "Conti e Pagamenti" at bounding box center [197, 308] width 65 height 17
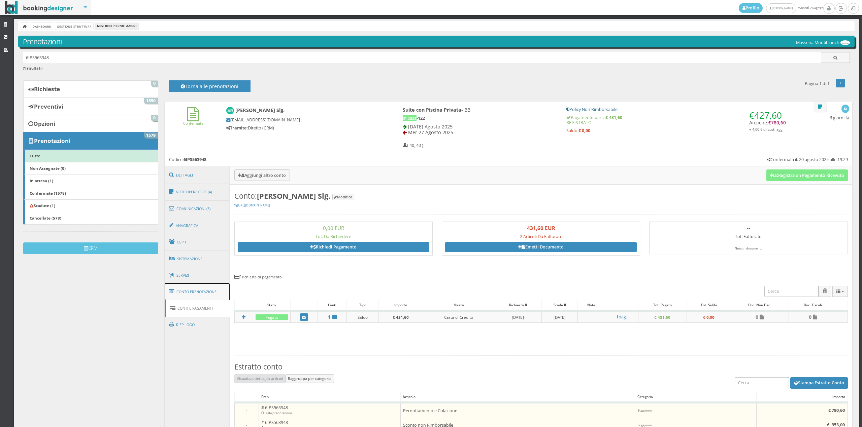
click at [201, 295] on link "Conto Prenotazione" at bounding box center [197, 292] width 65 height 18
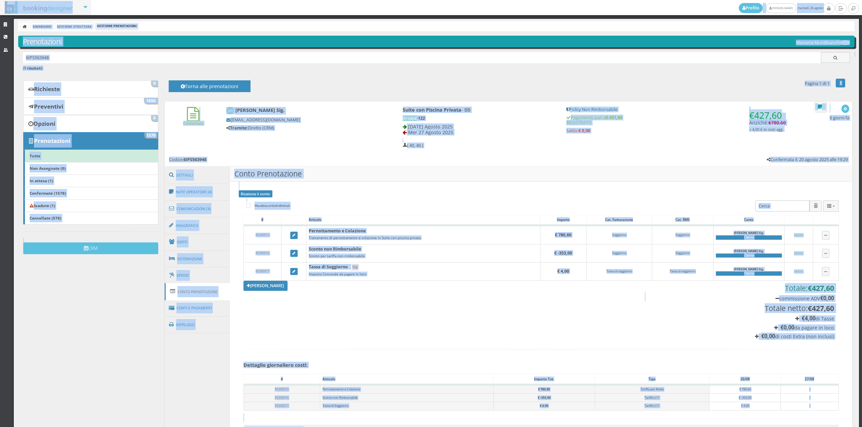
click at [858, 128] on div "Profilo [PERSON_NAME] martedì, 26 agosto Strutture CRM Utenti Dashboard Gestion…" at bounding box center [431, 213] width 862 height 427
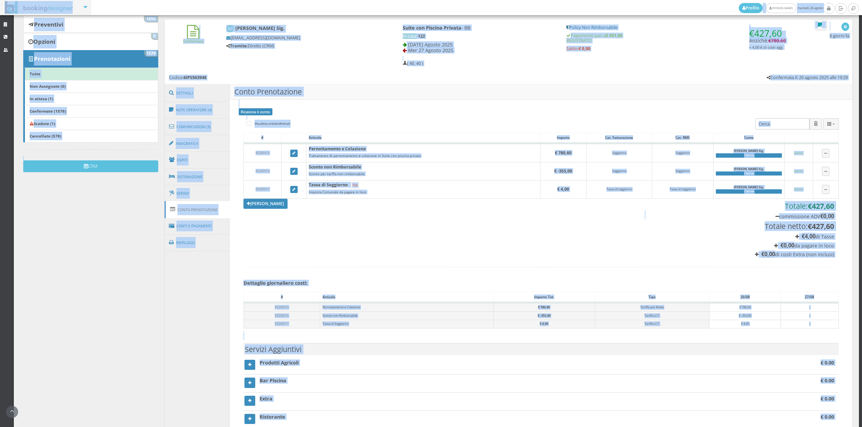
scroll to position [132, 0]
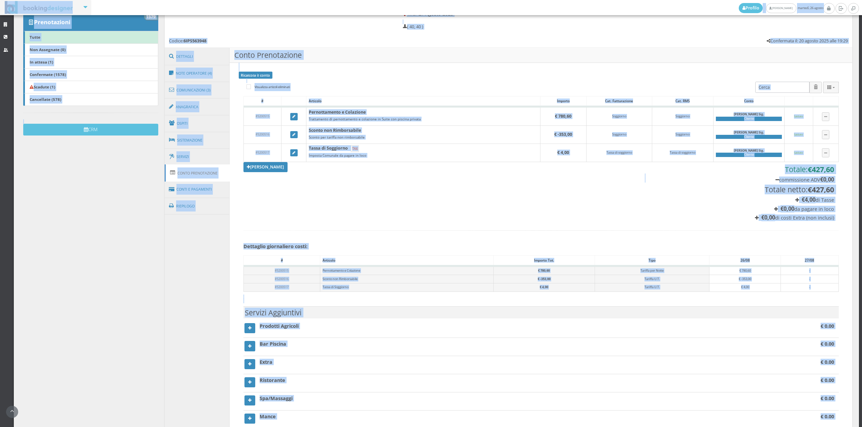
click at [537, 187] on section "[PERSON_NAME] Totale: € 427,60 commissione ADV € 0,00 Totale netto: € 427,60 € …" at bounding box center [540, 191] width 595 height 59
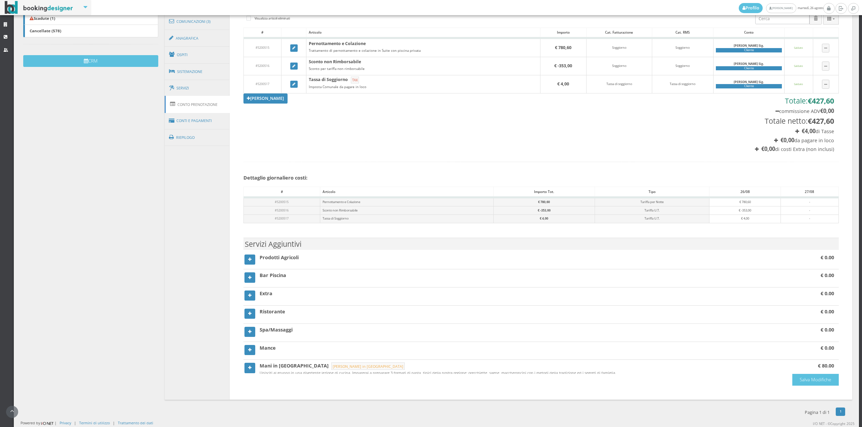
scroll to position [56, 0]
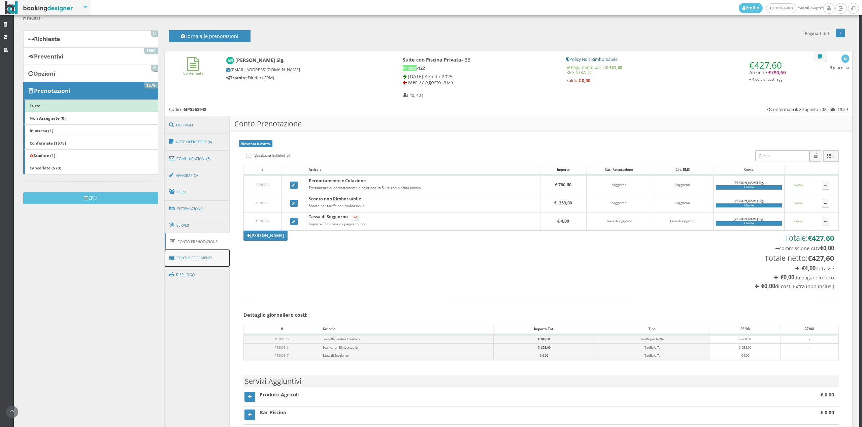
click at [208, 250] on link "Conti e Pagamenti" at bounding box center [197, 258] width 65 height 17
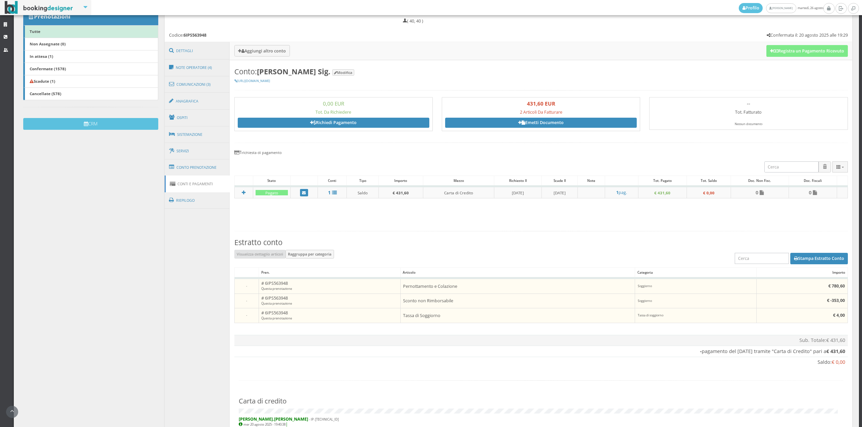
scroll to position [0, 0]
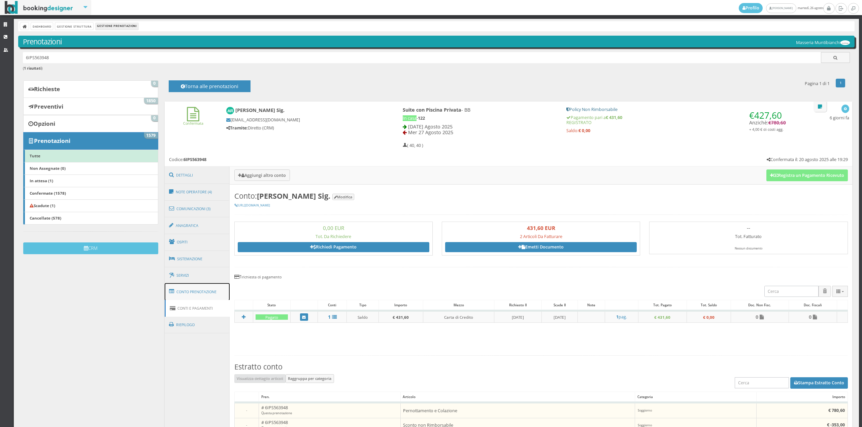
click at [211, 296] on link "Conto Prenotazione" at bounding box center [197, 292] width 65 height 18
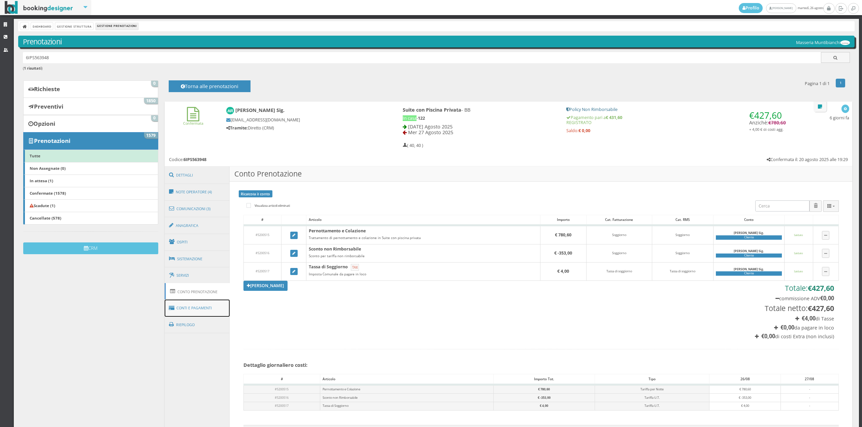
click at [199, 309] on link "Conti e Pagamenti" at bounding box center [197, 308] width 65 height 17
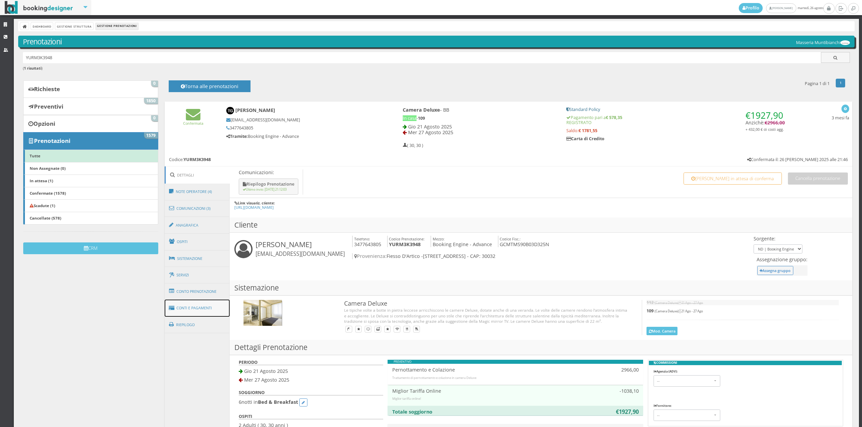
click at [212, 302] on link "Conti e Pagamenti" at bounding box center [197, 308] width 65 height 17
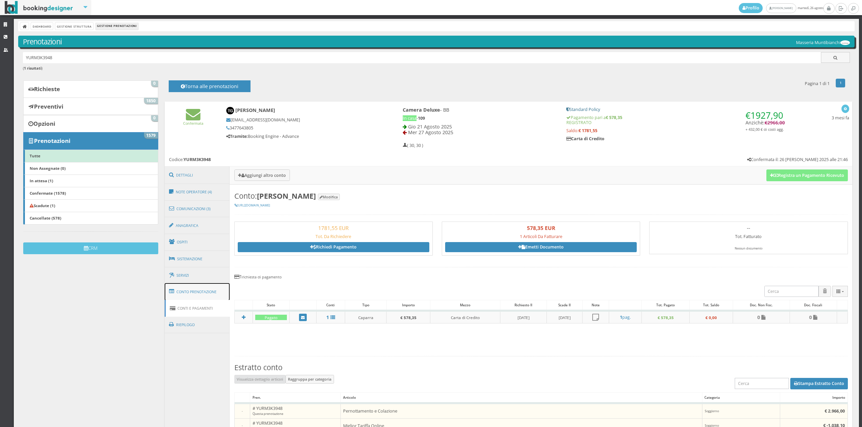
click at [187, 297] on link "Conto Prenotazione" at bounding box center [197, 292] width 65 height 18
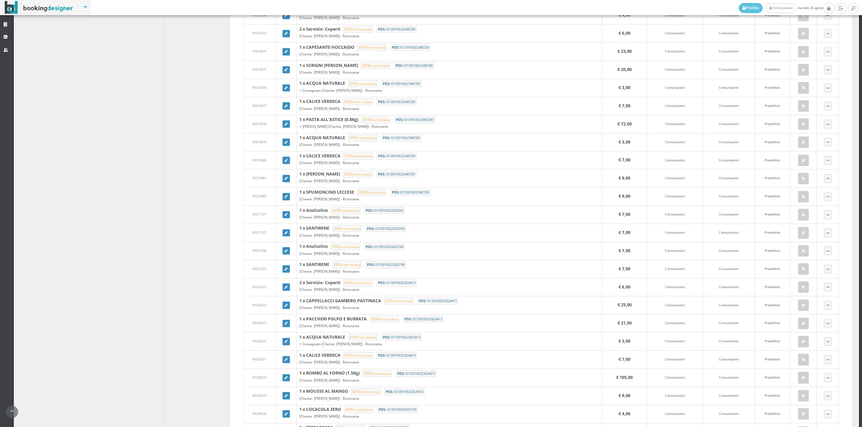
scroll to position [405, 0]
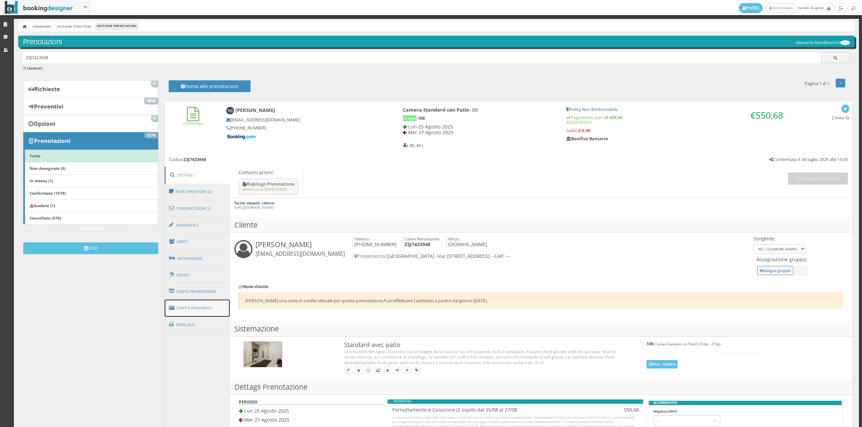
click at [218, 300] on link "Conti e Pagamenti" at bounding box center [197, 308] width 65 height 17
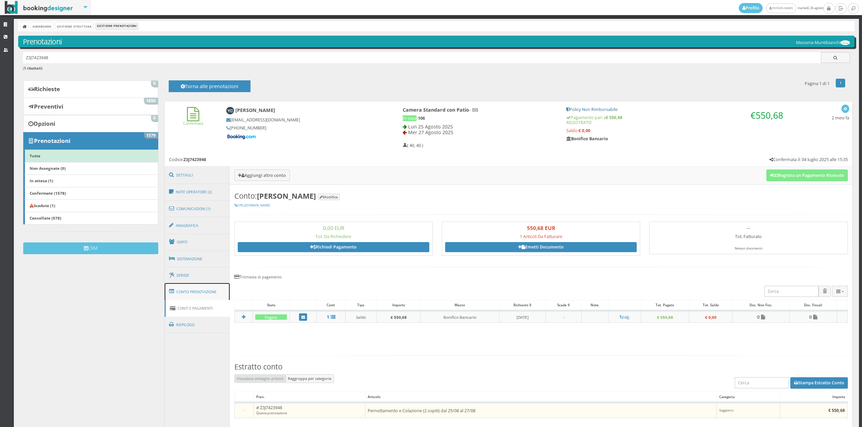
click at [200, 291] on link "Conto Prenotazione" at bounding box center [197, 292] width 65 height 18
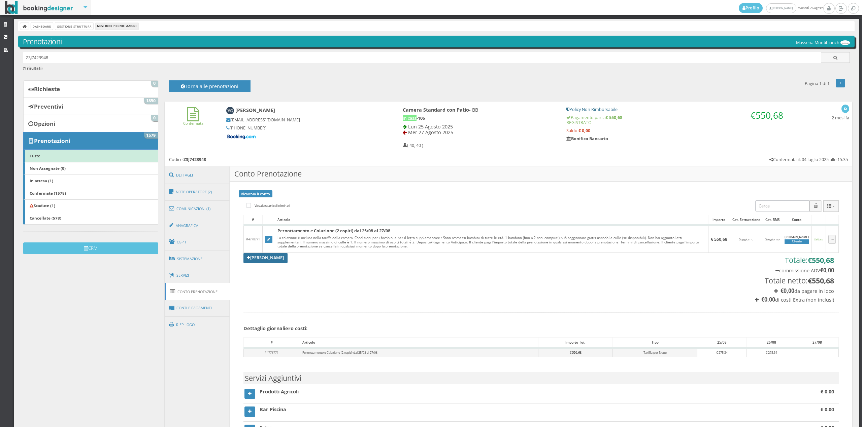
click at [267, 259] on link "[PERSON_NAME]" at bounding box center [265, 258] width 44 height 10
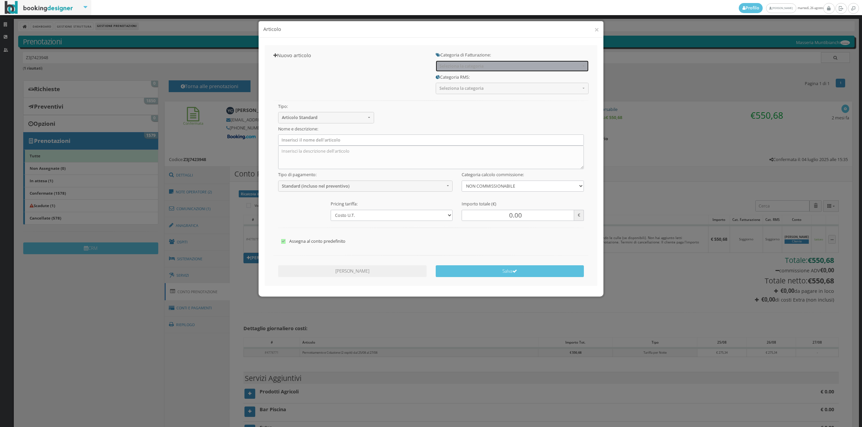
click at [461, 64] on span "Seleziona la categoria" at bounding box center [509, 66] width 141 height 5
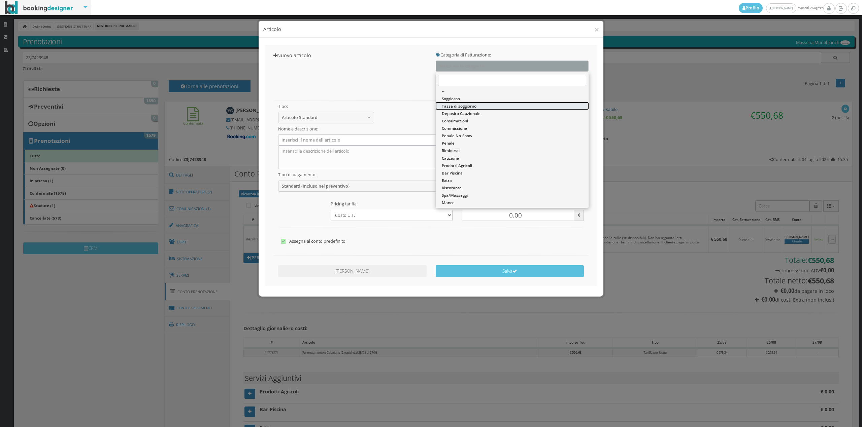
click at [456, 105] on span "Tassa di soggiorno" at bounding box center [459, 106] width 35 height 6
select select "13"
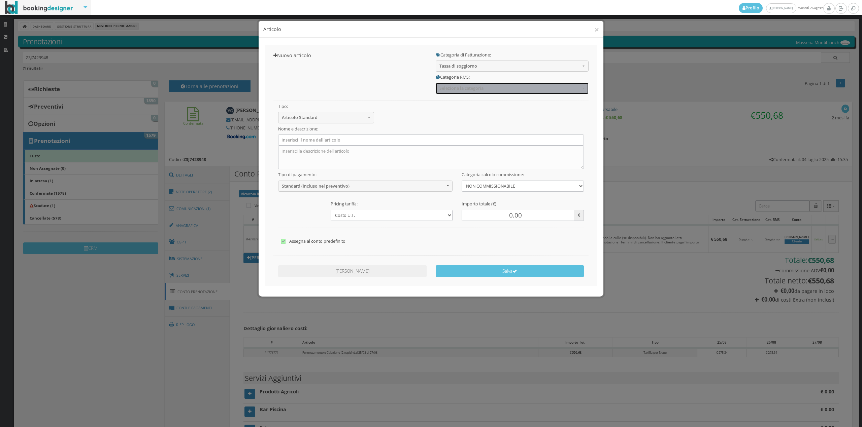
click at [453, 85] on button "Seleziona la categoria" at bounding box center [512, 88] width 153 height 11
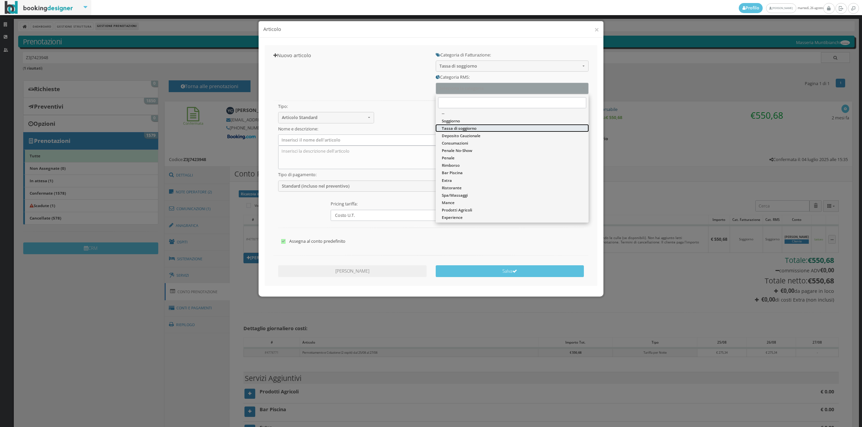
click at [451, 129] on span "Tassa di soggiorno" at bounding box center [459, 129] width 35 height 6
select select "13"
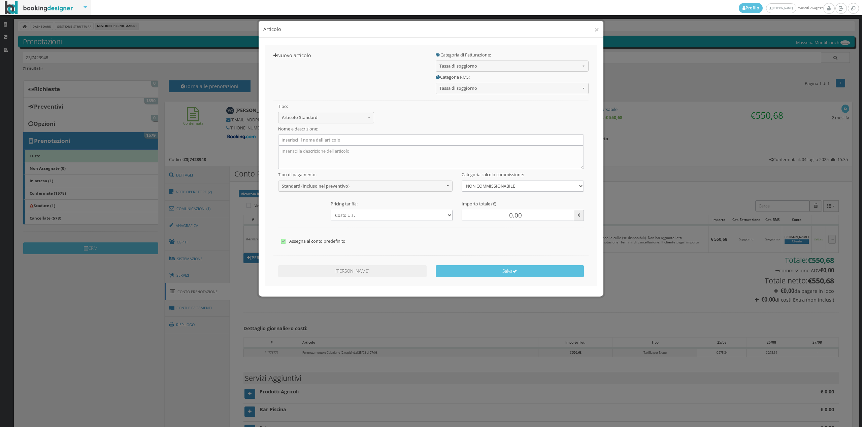
click at [398, 134] on div "Nome e descrizione:" at bounding box center [430, 147] width 315 height 46
click at [396, 141] on input "text" at bounding box center [431, 140] width 306 height 11
click at [320, 137] on input "text" at bounding box center [431, 140] width 306 height 11
type input "Tassa di soggiorno"
click at [294, 186] on span "Standard (incluso nel preventivo)" at bounding box center [363, 186] width 163 height 5
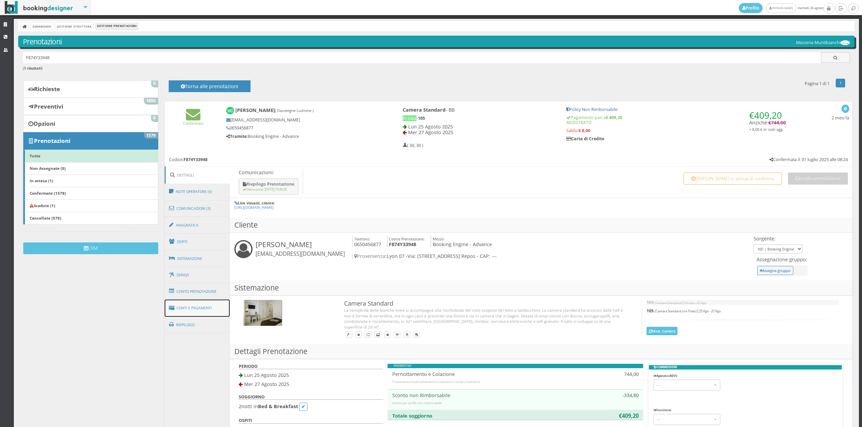
click at [188, 307] on link "Conti e Pagamenti" at bounding box center [197, 308] width 65 height 17
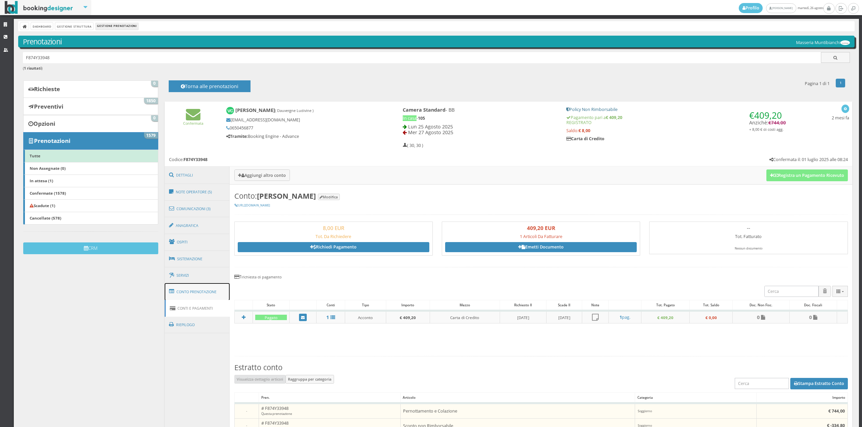
click at [204, 290] on link "Conto Prenotazione" at bounding box center [197, 292] width 65 height 18
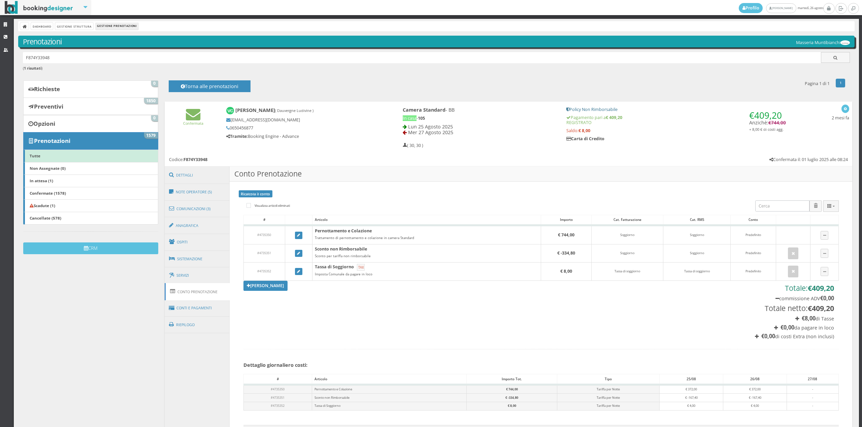
click at [204, 290] on link "Conto Prenotazione" at bounding box center [197, 291] width 65 height 17
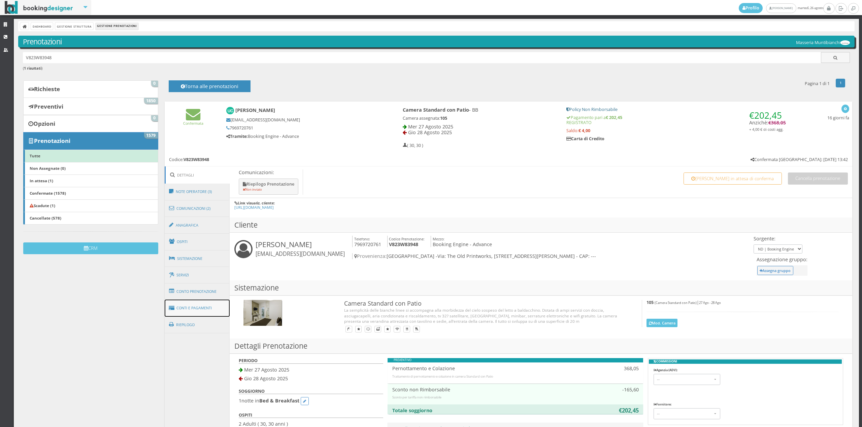
click at [197, 308] on link "Conti e Pagamenti" at bounding box center [197, 308] width 65 height 17
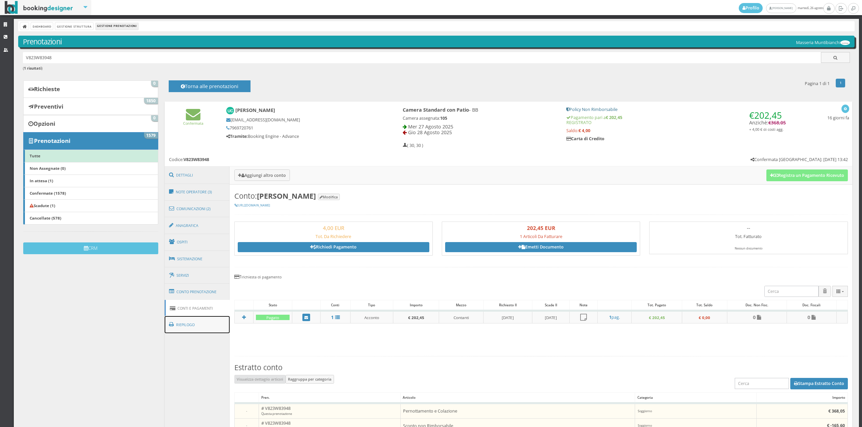
click at [203, 323] on link "Riepilogo" at bounding box center [197, 325] width 65 height 18
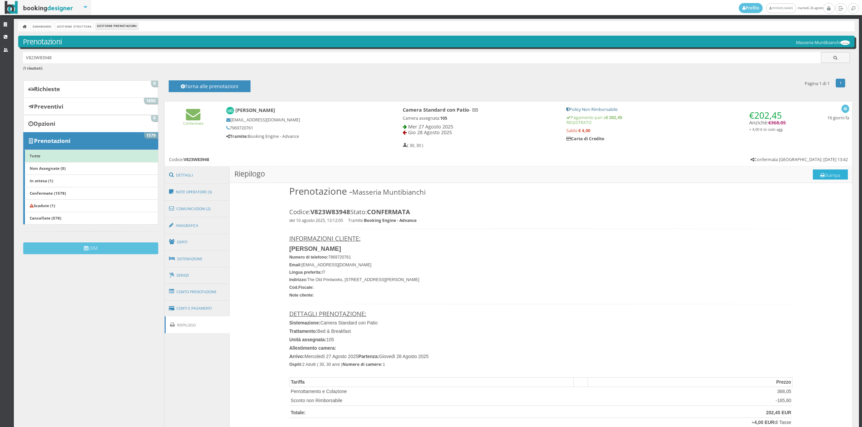
click at [826, 178] on button "Stampa" at bounding box center [829, 175] width 35 height 10
click at [199, 203] on link "Comunicazioni (2)" at bounding box center [197, 209] width 65 height 18
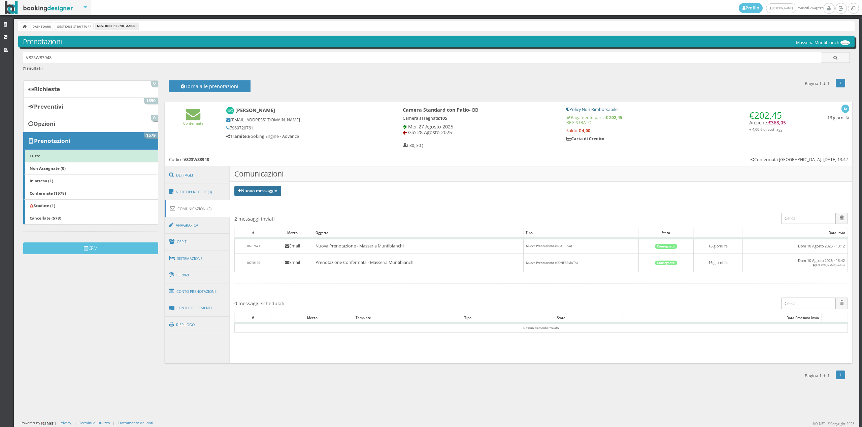
click at [260, 193] on link "Nuovo messaggio" at bounding box center [257, 191] width 47 height 10
click at [262, 200] on link "Riepilogo prenotazione" at bounding box center [261, 202] width 55 height 7
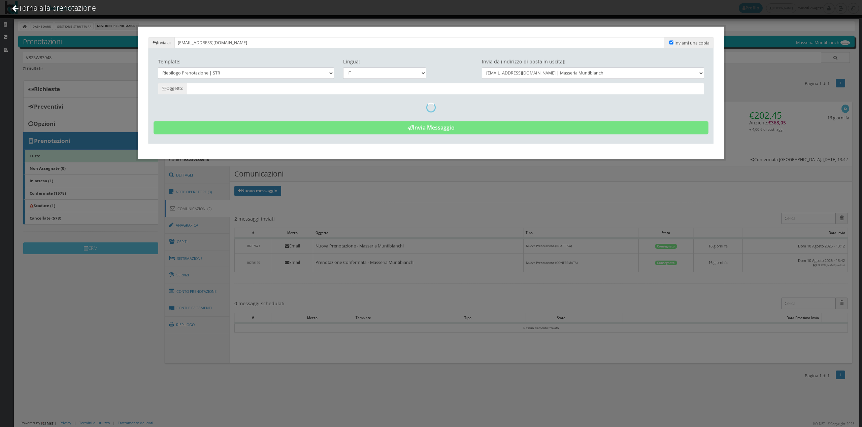
type input "Riepilogo Prenotazione - [PERSON_NAME] - Cod. V823W83948"
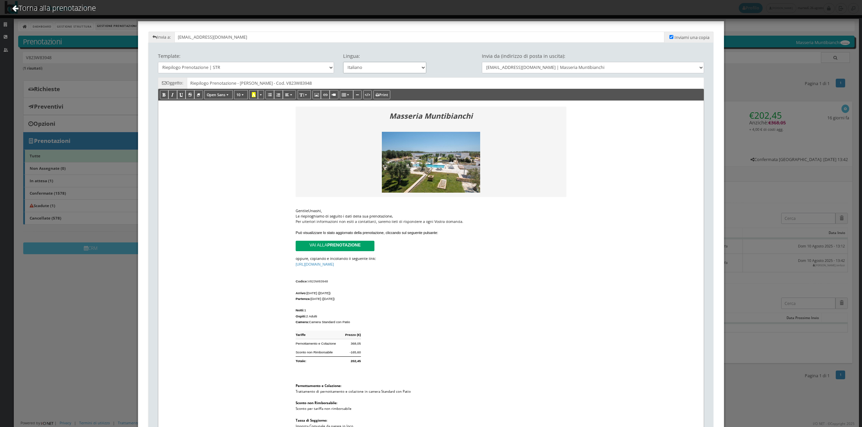
drag, startPoint x: 365, startPoint y: 66, endPoint x: 365, endPoint y: 73, distance: 7.1
click at [365, 66] on select "Italiano Deutsch English Français" at bounding box center [384, 67] width 83 height 11
select select "en"
click at [343, 62] on select "Italiano Deutsch English Français" at bounding box center [384, 67] width 83 height 11
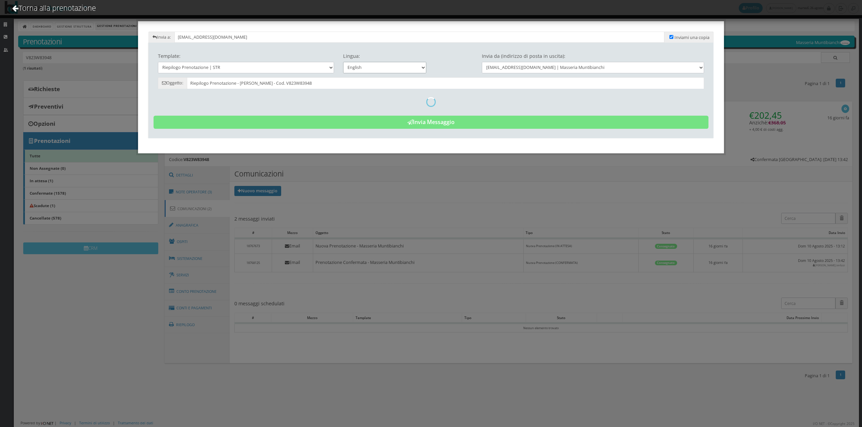
type input "Reservation Summary - [PERSON_NAME] - Cod. V823W83948"
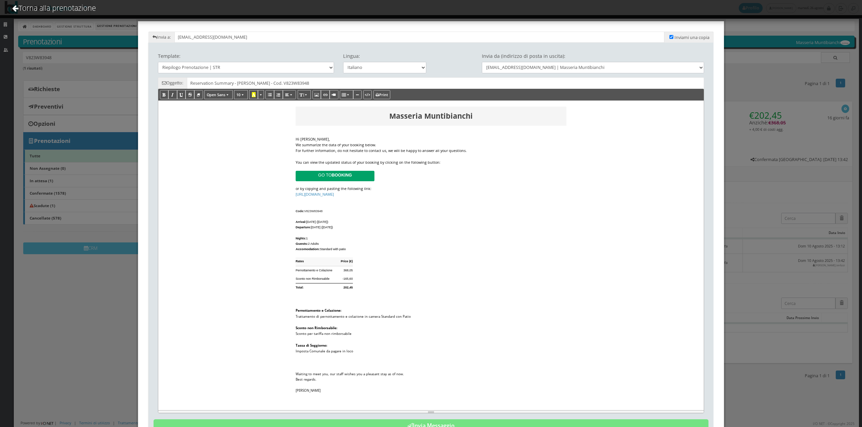
click at [373, 147] on div "We summarize the data of your booking below." at bounding box center [430, 145] width 271 height 6
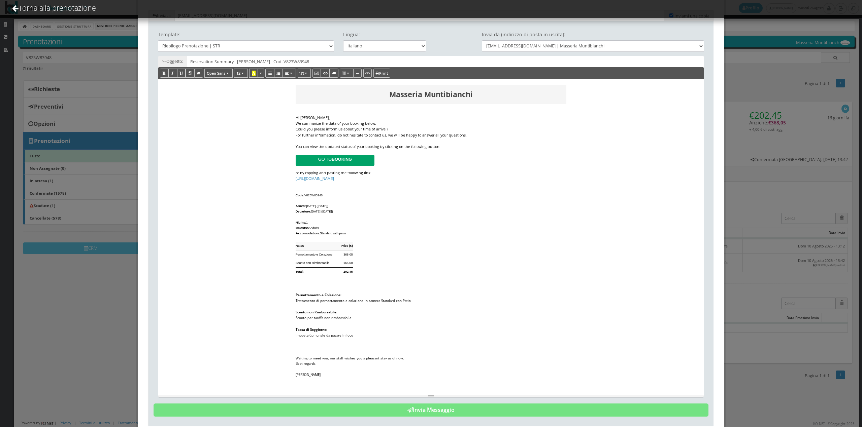
scroll to position [44, 0]
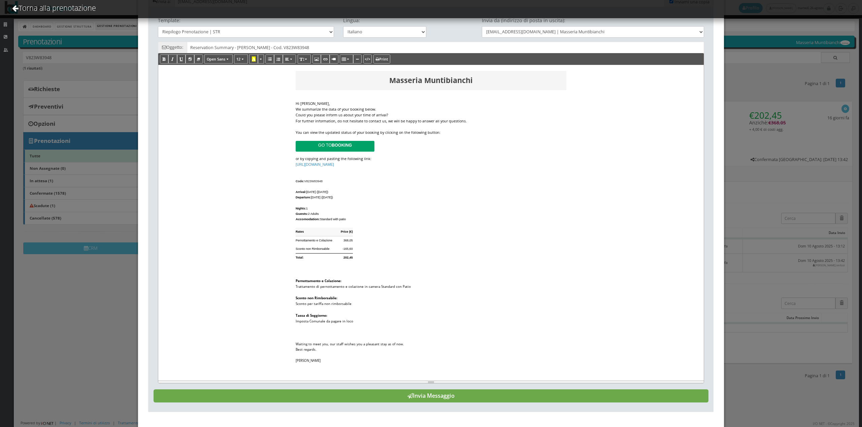
click at [582, 393] on button "Invia Messaggio" at bounding box center [430, 396] width 555 height 13
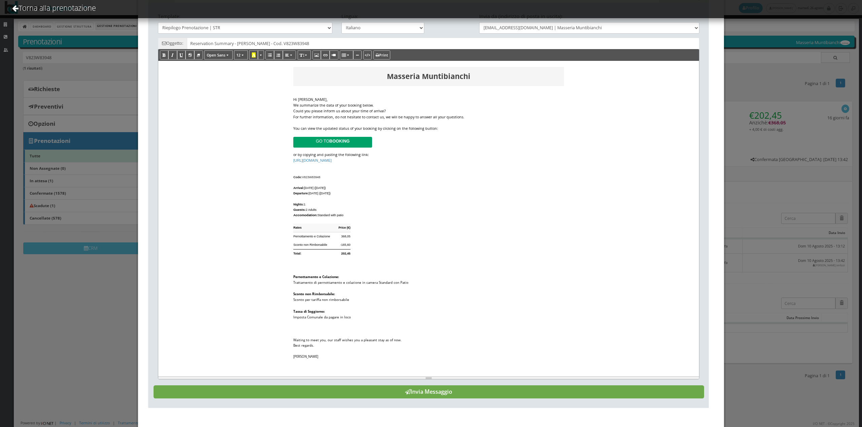
scroll to position [0, 0]
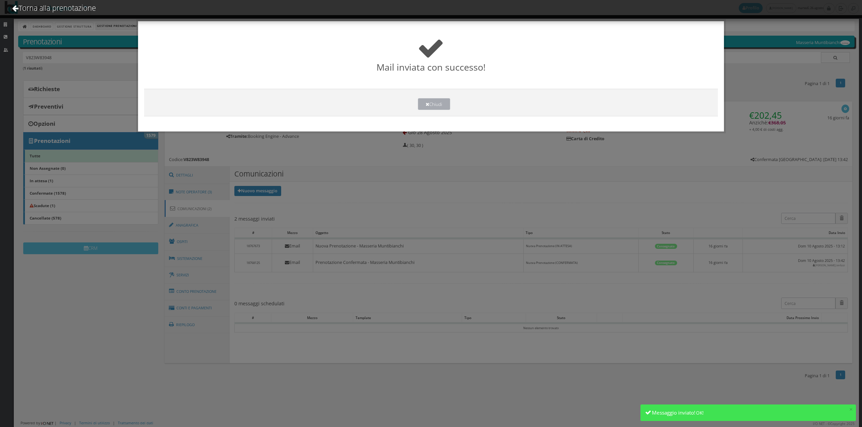
click at [437, 104] on button "Chiudi" at bounding box center [434, 104] width 32 height 12
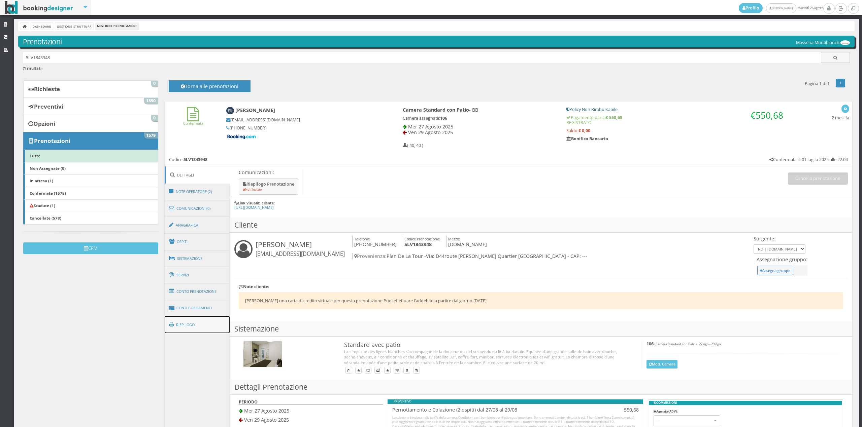
click at [185, 323] on link "Riepilogo" at bounding box center [197, 325] width 65 height 18
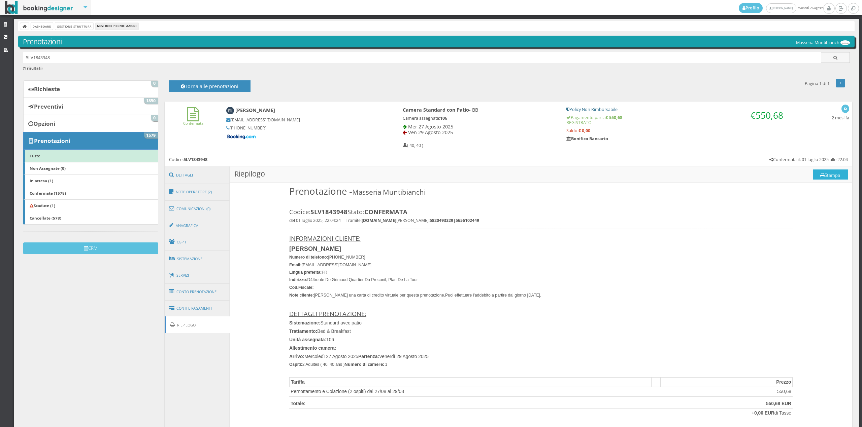
click at [819, 179] on button "Stampa" at bounding box center [829, 175] width 35 height 10
click at [202, 200] on link "Comunicazioni (0)" at bounding box center [197, 209] width 65 height 18
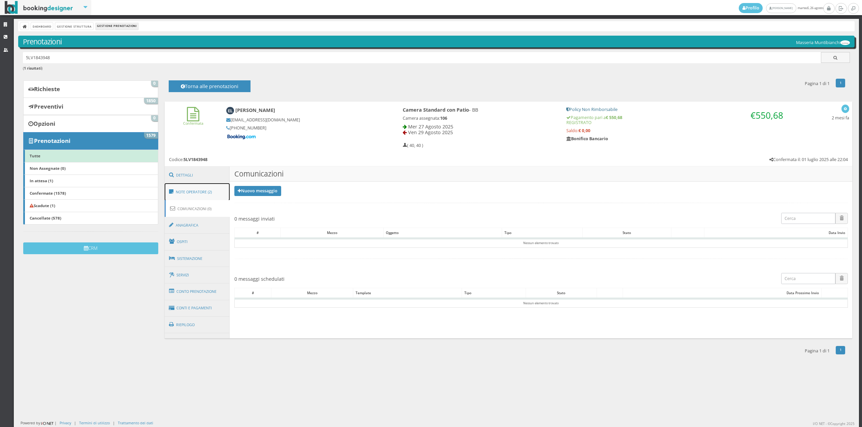
click at [202, 195] on link "Note Operatore (2)" at bounding box center [197, 192] width 65 height 18
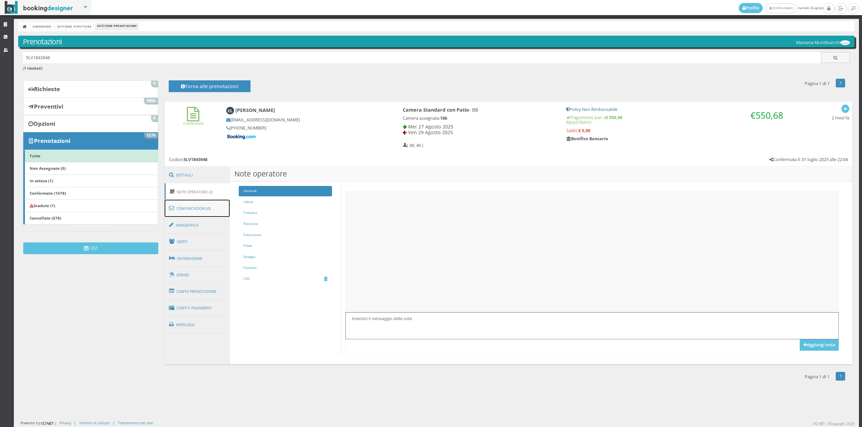
click at [203, 211] on link "Comunicazioni (0)" at bounding box center [197, 209] width 65 height 18
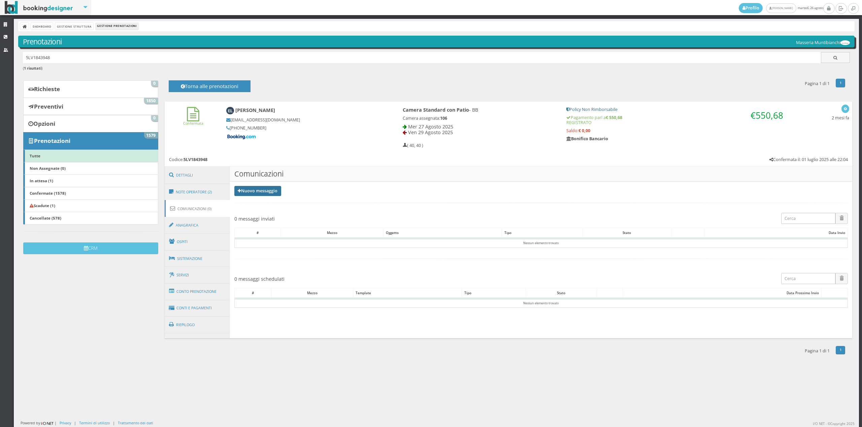
click at [248, 195] on link "Nuovo messaggio" at bounding box center [257, 191] width 47 height 10
click at [247, 201] on link "Riepilogo prenotazione" at bounding box center [261, 202] width 55 height 7
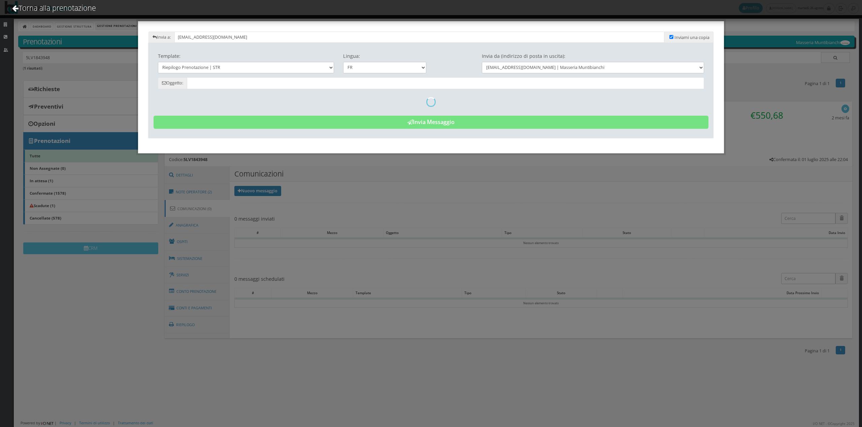
type input "RÃ©sumÃ© de la rÃ©servation - Eric Le Scavarrec - Code: 5LV1843948"
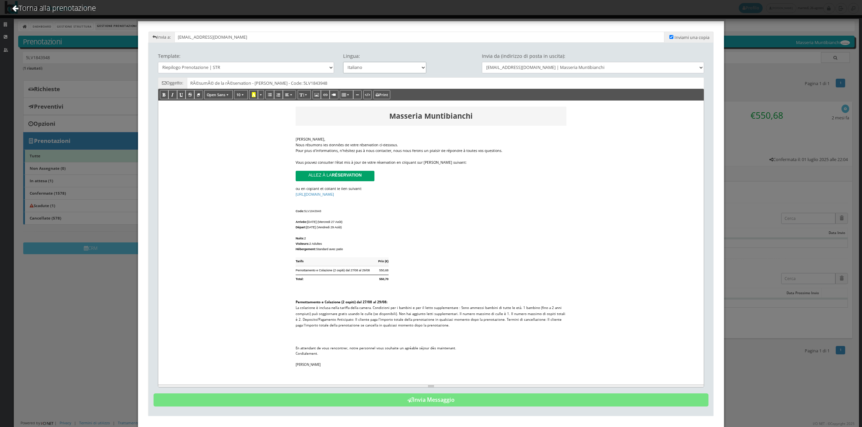
click at [379, 62] on select "Italiano Deutsch English Français" at bounding box center [384, 67] width 83 height 11
select select "en"
click at [343, 62] on select "Italiano Deutsch English Français" at bounding box center [384, 67] width 83 height 11
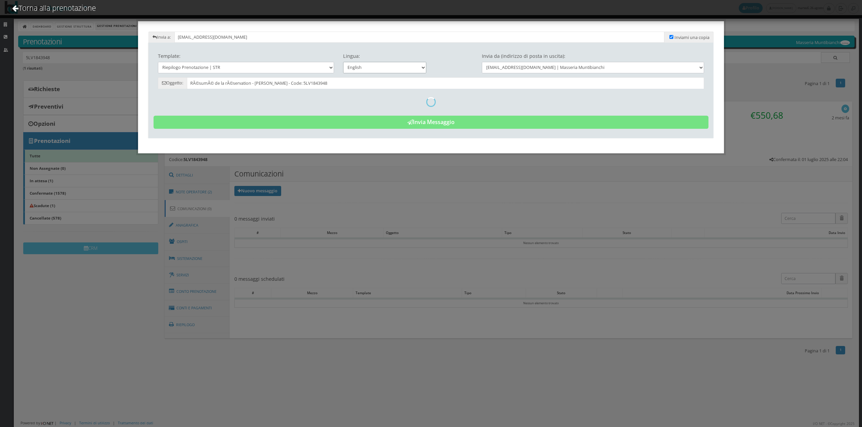
type input "Reservation Summary - Eric Le Scavarrec - Cod. 5LV1843948"
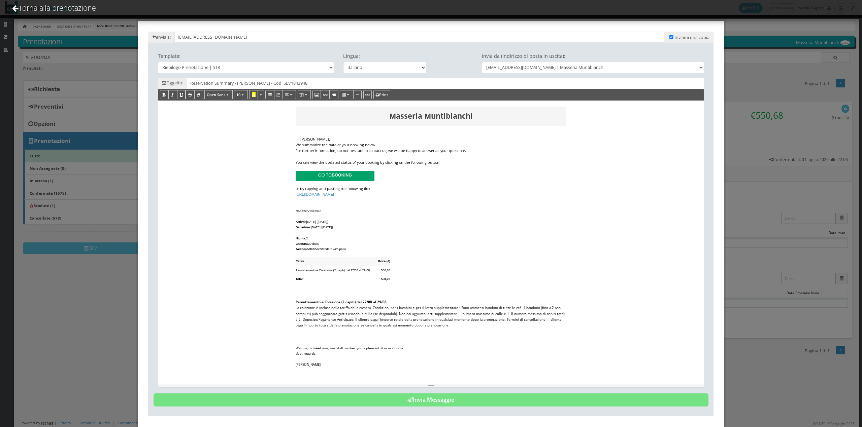
click at [389, 146] on div "We summarize the data of your booking below." at bounding box center [430, 145] width 271 height 6
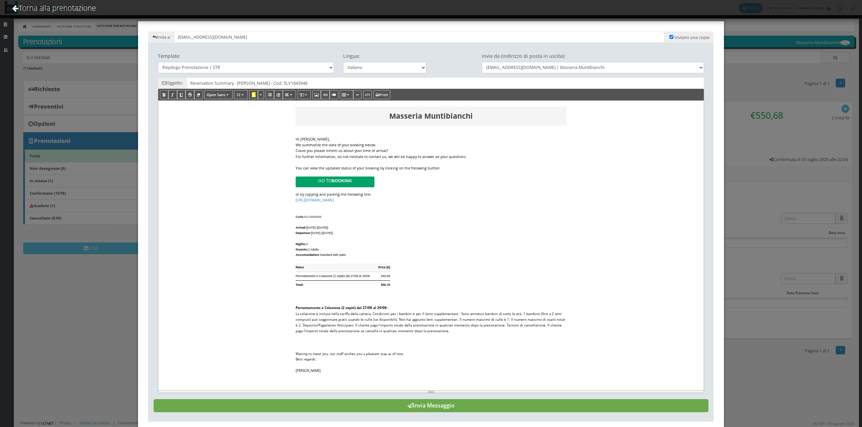
click at [399, 408] on button "Invia Messaggio" at bounding box center [430, 405] width 555 height 13
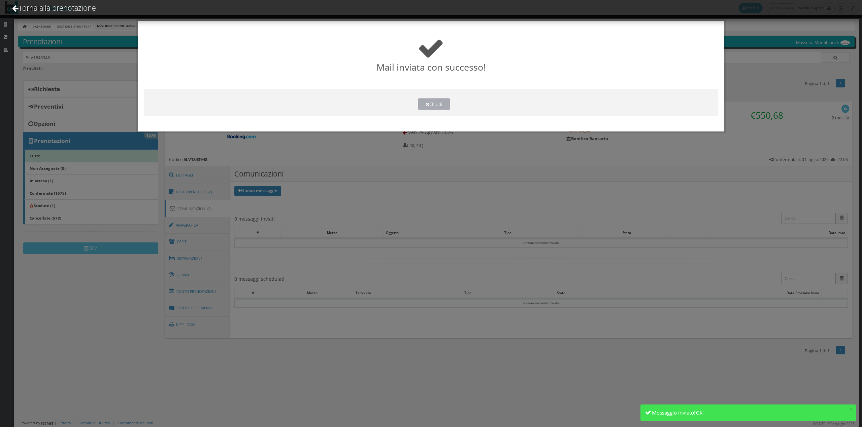
click at [439, 107] on button "Chiudi" at bounding box center [434, 104] width 32 height 12
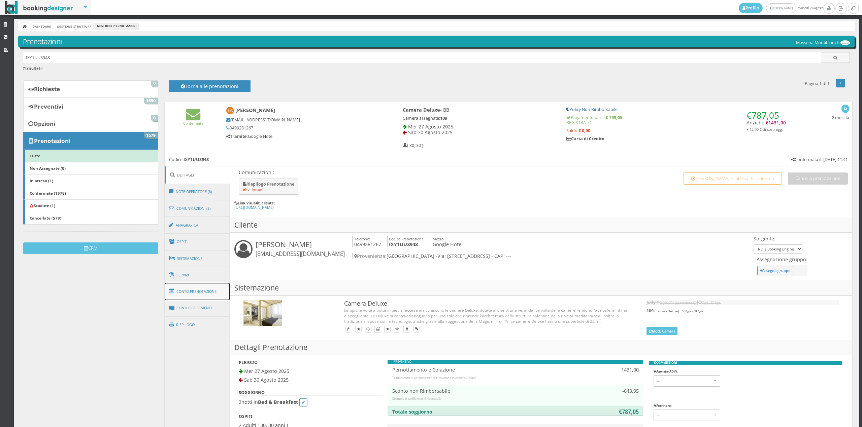
click at [207, 294] on link "Conto Prenotazione" at bounding box center [197, 292] width 65 height 18
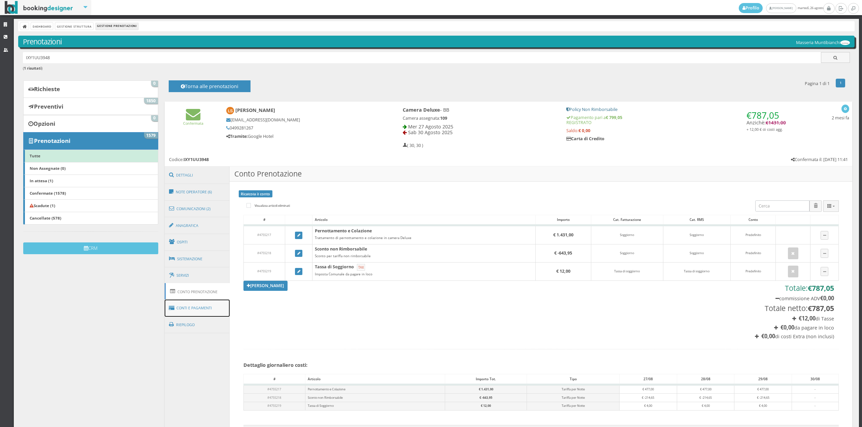
click at [207, 305] on link "Conti e Pagamenti" at bounding box center [197, 308] width 65 height 17
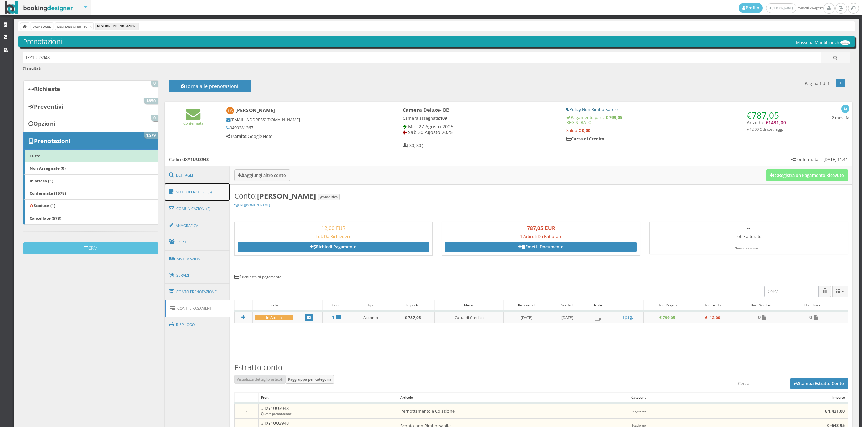
click at [195, 194] on link "Note Operatore (6)" at bounding box center [197, 192] width 65 height 18
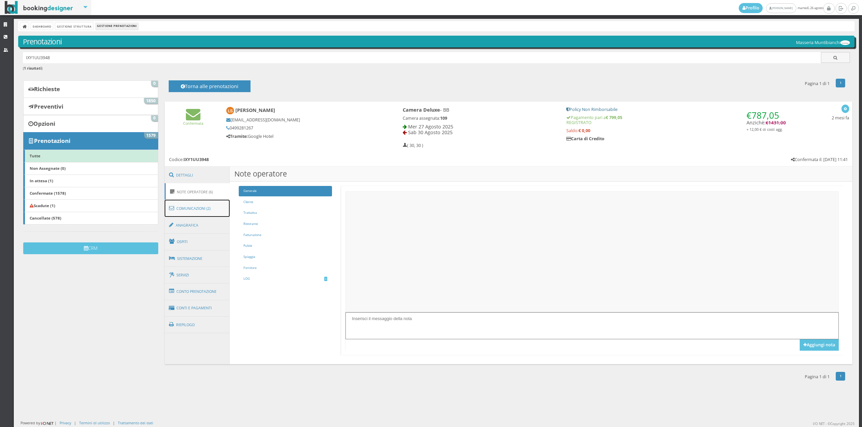
click at [196, 212] on link "Comunicazioni (2)" at bounding box center [197, 209] width 65 height 18
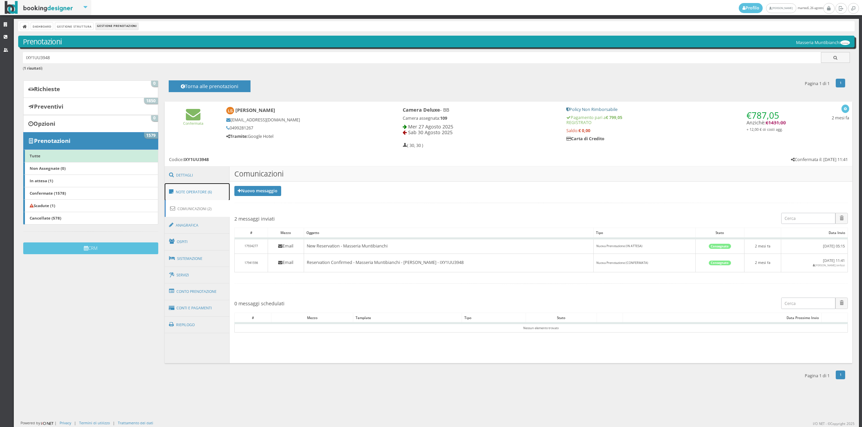
click at [198, 194] on link "Note Operatore (6)" at bounding box center [197, 192] width 65 height 18
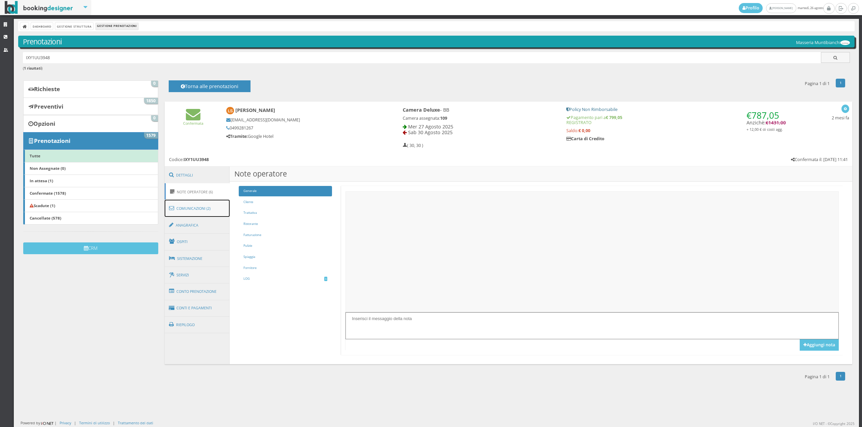
click at [214, 209] on link "Comunicazioni (2)" at bounding box center [197, 209] width 65 height 18
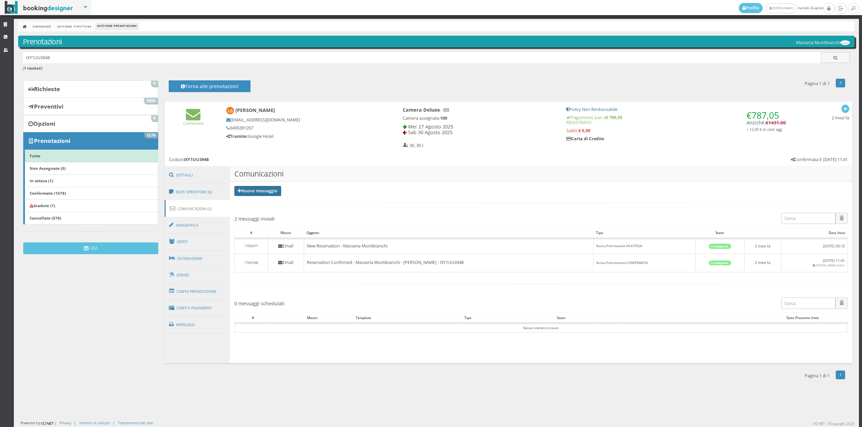
click at [243, 192] on link "Nuovo messaggio" at bounding box center [257, 191] width 47 height 10
click at [244, 201] on link "Riepilogo prenotazione" at bounding box center [261, 202] width 55 height 7
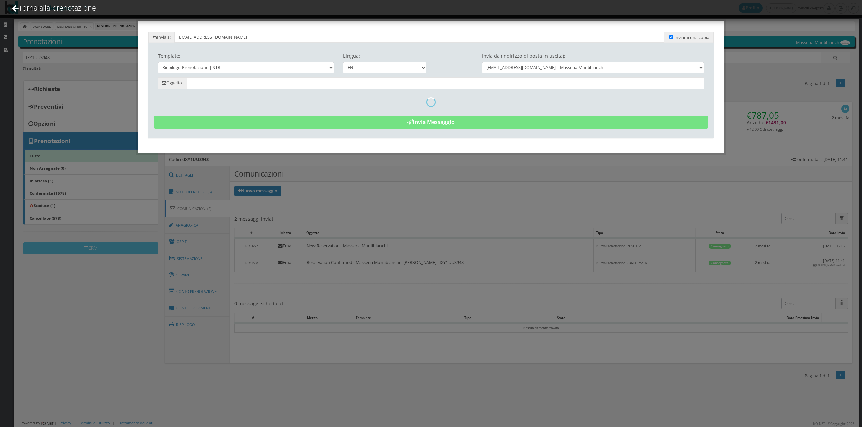
type input "Reservation Summary - [PERSON_NAME] - Cod. IXY1UU3948"
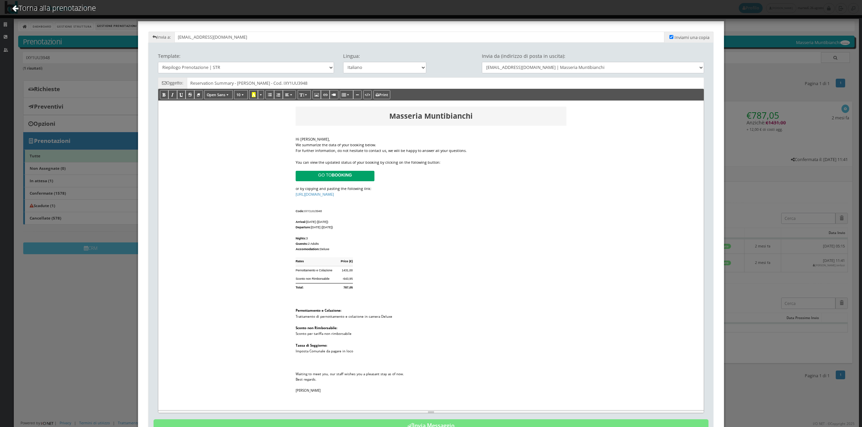
click at [383, 145] on div "We summarize the data of your booking below." at bounding box center [430, 145] width 271 height 6
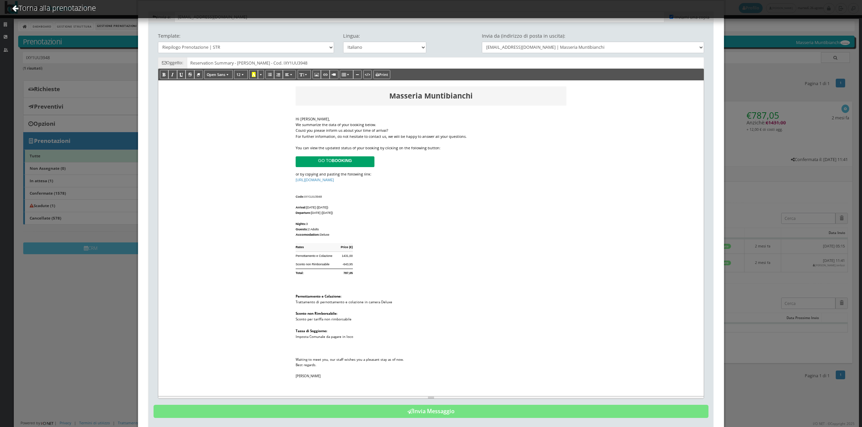
scroll to position [44, 0]
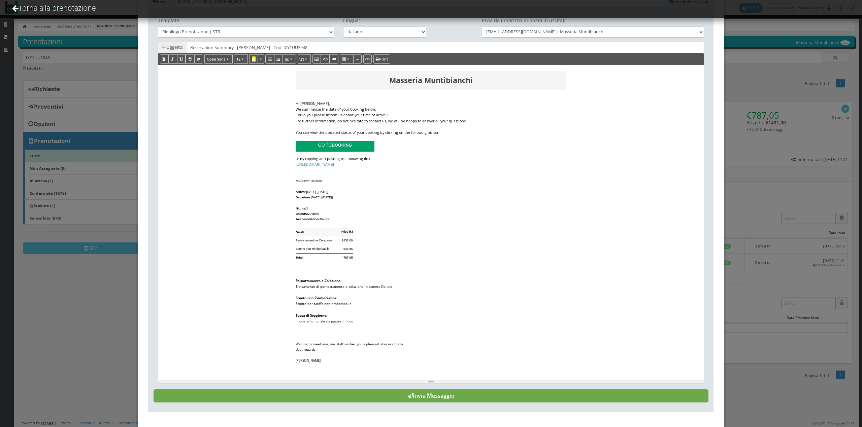
click at [466, 394] on button "Invia Messaggio" at bounding box center [430, 396] width 555 height 13
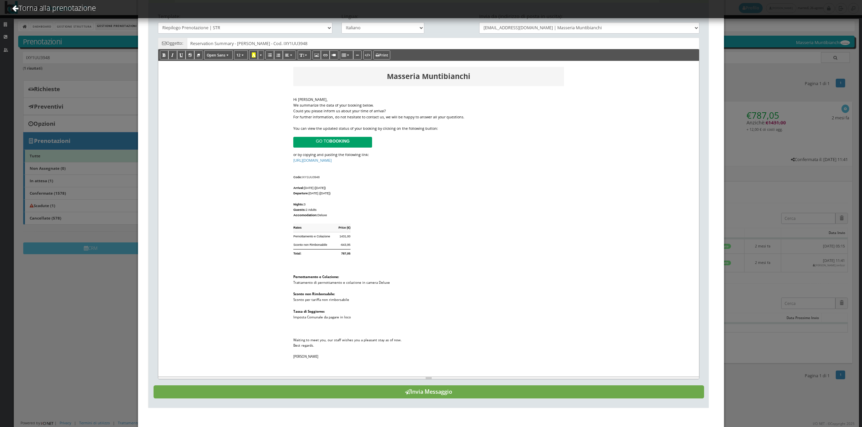
scroll to position [0, 0]
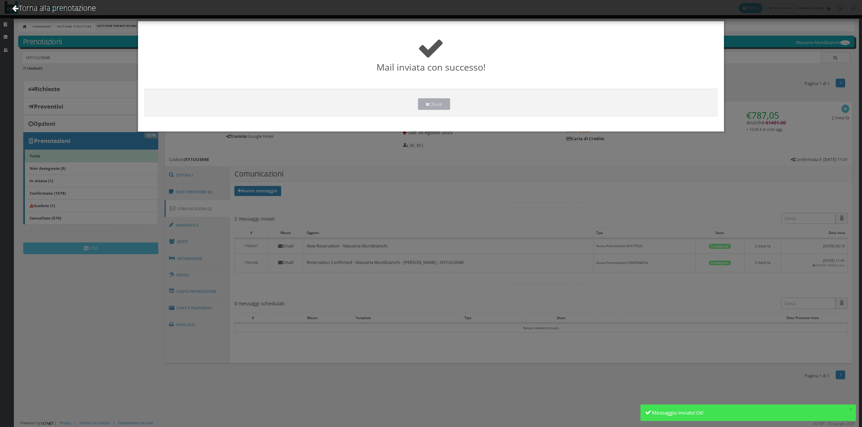
click at [439, 104] on button "Chiudi" at bounding box center [434, 104] width 32 height 12
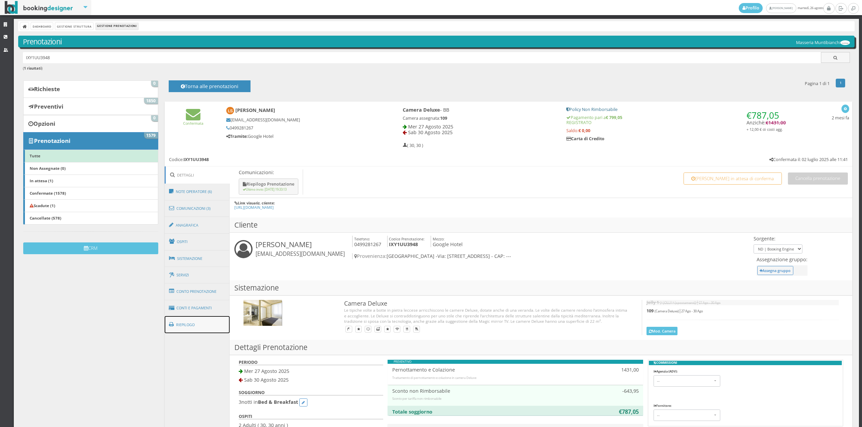
click at [194, 327] on link "Riepilogo" at bounding box center [197, 325] width 65 height 18
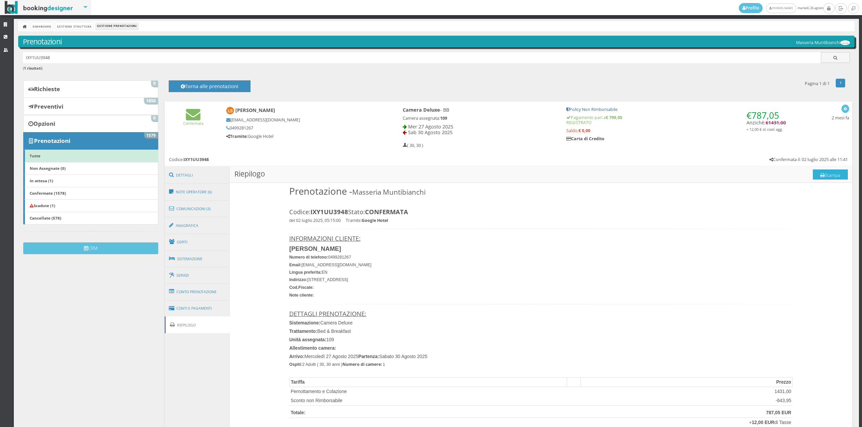
click at [827, 174] on button "Stampa" at bounding box center [829, 175] width 35 height 10
